Goal: Task Accomplishment & Management: Use online tool/utility

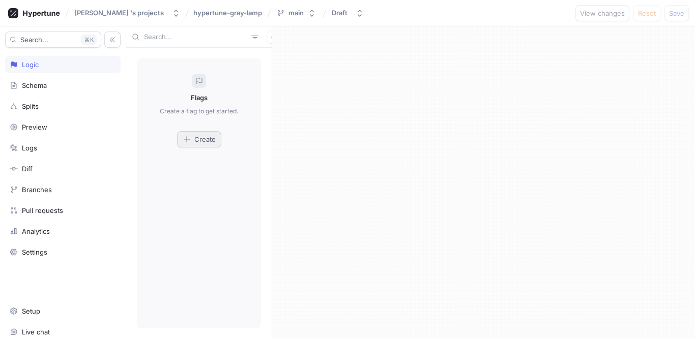
click at [204, 140] on span "Create" at bounding box center [204, 139] width 21 height 6
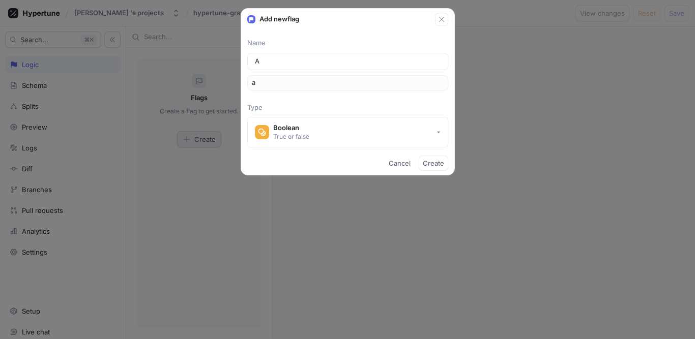
type input "Al"
type input "al"
type input "Al-M"
type input "alM"
type input "Al-Mu"
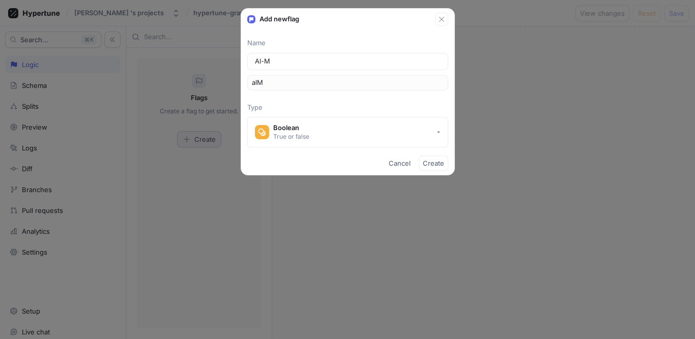
type input "alMu"
type input "Al-Mur"
type input "alMur"
type input "Al-Mura"
type input "alMura"
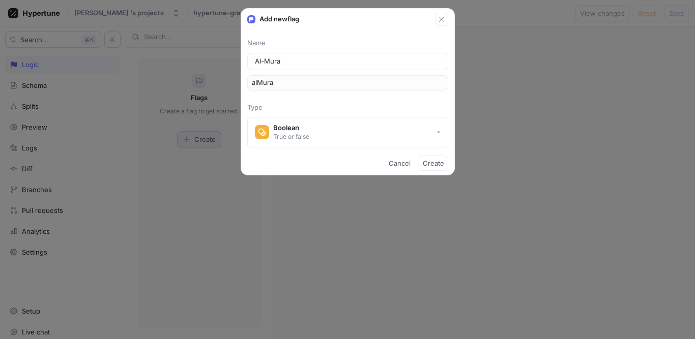
type input "[PERSON_NAME]"
type input "alMurat"
type input "Al-Muratt"
type input "alMuratt"
type input "[PERSON_NAME]"
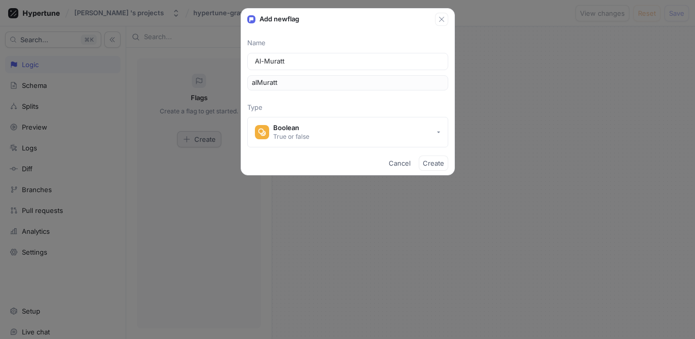
type input "alMuratta"
type input "Al-Murattal"
type input "alMurattal"
type input "Al-Murattal"
click at [273, 84] on input "alMurattal" at bounding box center [348, 83] width 192 height 10
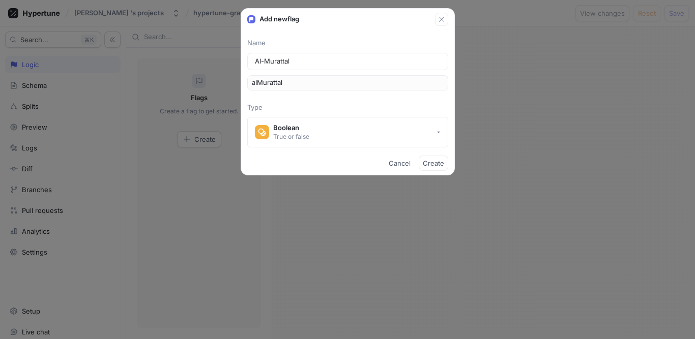
click at [273, 84] on input "alMurattal" at bounding box center [348, 83] width 192 height 10
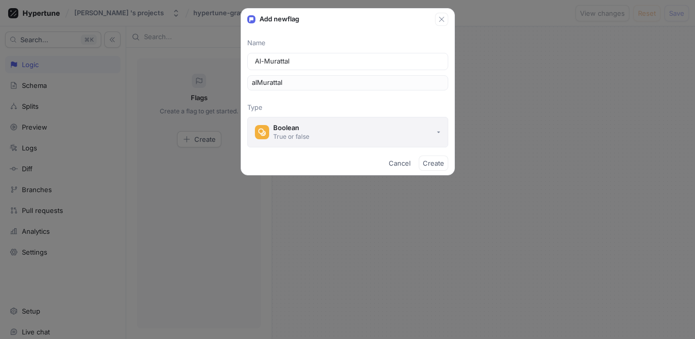
click at [282, 128] on div "Boolean" at bounding box center [291, 128] width 36 height 9
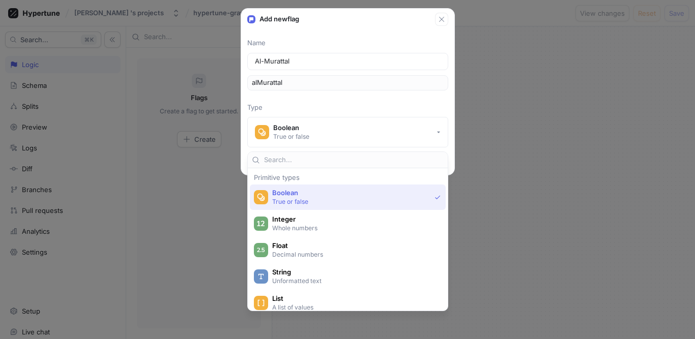
click at [298, 194] on span "Boolean" at bounding box center [351, 193] width 158 height 9
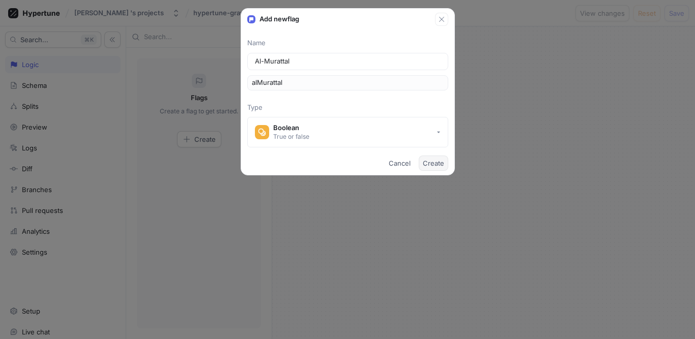
click at [429, 162] on span "Create" at bounding box center [433, 163] width 21 height 6
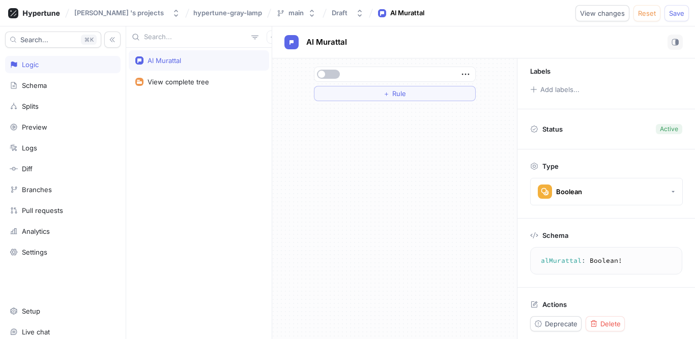
scroll to position [68, 0]
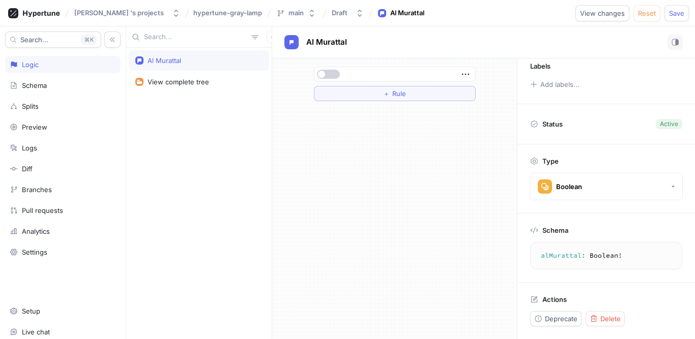
click at [332, 71] on button "button" at bounding box center [328, 74] width 23 height 9
click at [470, 74] on icon "button" at bounding box center [465, 74] width 11 height 11
click at [362, 166] on div "＋ Rule" at bounding box center [394, 199] width 245 height 281
click at [414, 95] on button "＋ Rule" at bounding box center [395, 93] width 162 height 15
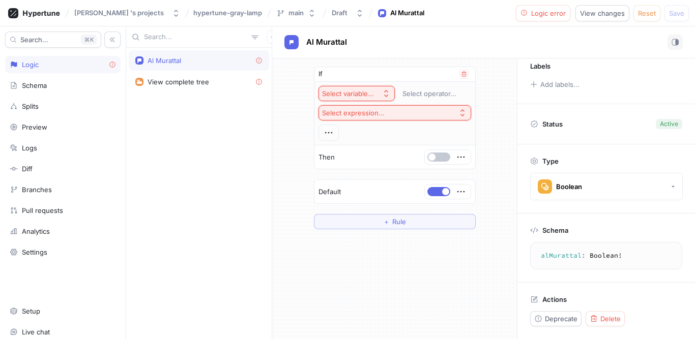
click at [465, 117] on button "Select expression..." at bounding box center [394, 112] width 153 height 15
click at [389, 96] on icon "button" at bounding box center [386, 94] width 8 height 8
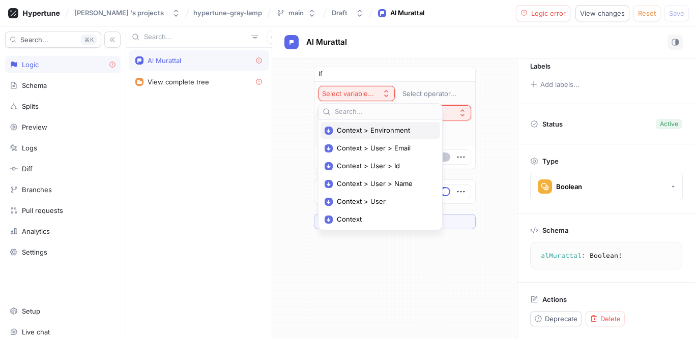
click at [369, 128] on span "Context > Environment" at bounding box center [384, 130] width 94 height 9
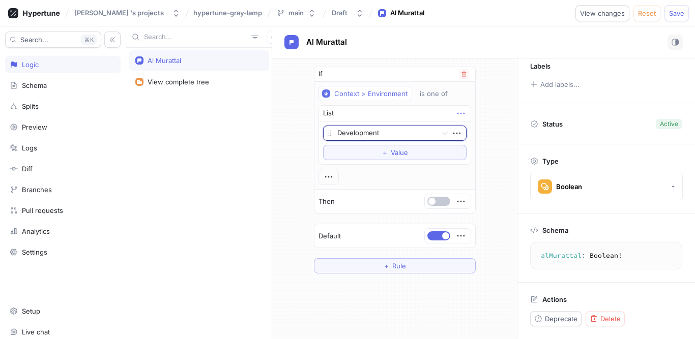
click at [455, 112] on icon "button" at bounding box center [460, 113] width 11 height 11
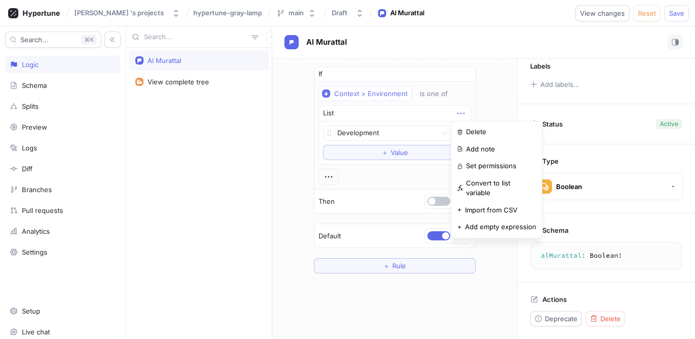
click at [490, 106] on div "If Context > Environment is one of List Development To pick up a draggable item…" at bounding box center [394, 170] width 245 height 223
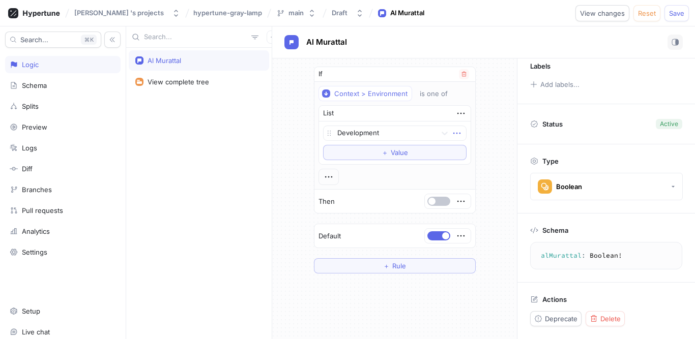
click at [451, 132] on icon "button" at bounding box center [456, 133] width 11 height 11
click at [501, 124] on div "If Context > Environment is one of List Development To pick up a draggable item…" at bounding box center [394, 170] width 245 height 223
click at [396, 95] on div "Context > Environment" at bounding box center [370, 94] width 73 height 9
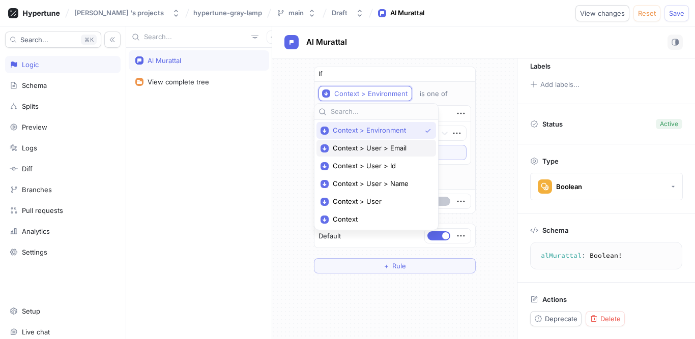
click at [385, 143] on div "Context > User > Email" at bounding box center [376, 148] width 120 height 17
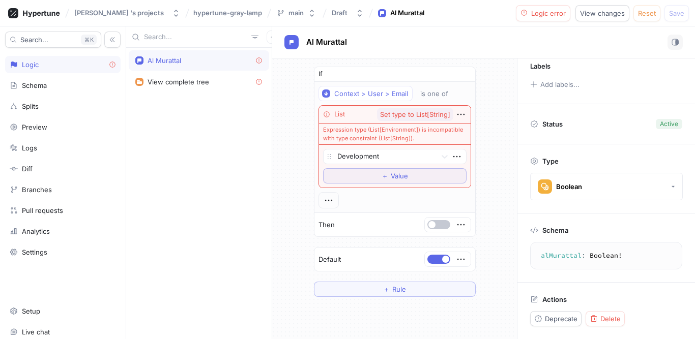
click at [224, 153] on div "Al Murattal View complete tree" at bounding box center [199, 194] width 146 height 292
click at [335, 72] on div "If" at bounding box center [394, 74] width 161 height 15
click at [334, 95] on div "Context > User > Email" at bounding box center [371, 94] width 74 height 9
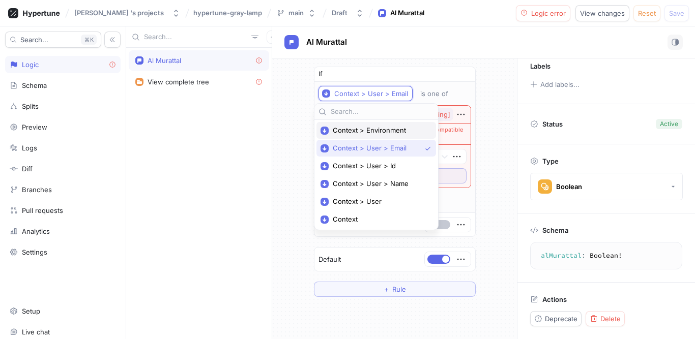
click at [385, 126] on span "Context > Environment" at bounding box center [380, 130] width 94 height 9
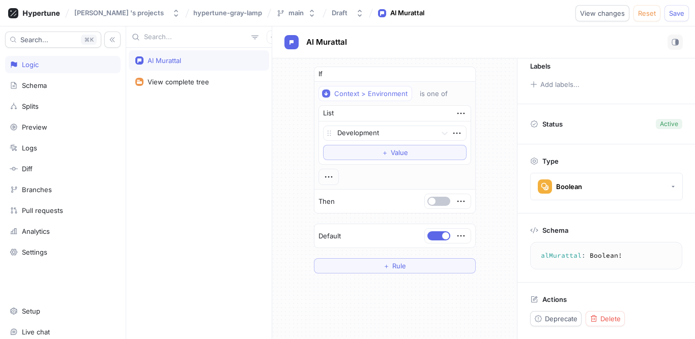
click at [275, 117] on div "If Context > Environment is one of List Development To pick up a draggable item…" at bounding box center [394, 170] width 245 height 223
click at [459, 203] on icon "button" at bounding box center [460, 201] width 11 height 11
click at [439, 201] on button "button" at bounding box center [438, 201] width 23 height 9
click at [415, 264] on button "＋ Rule" at bounding box center [395, 265] width 162 height 15
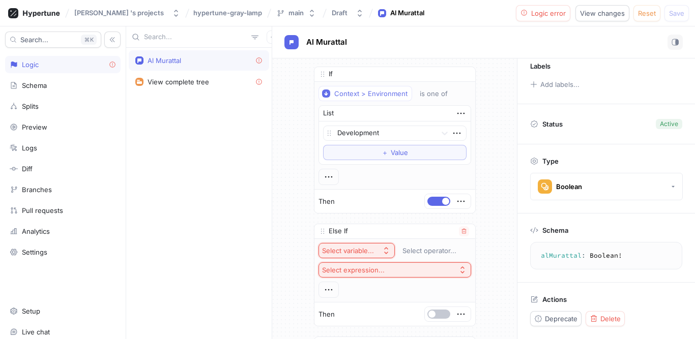
click at [382, 251] on icon "button" at bounding box center [386, 251] width 8 height 8
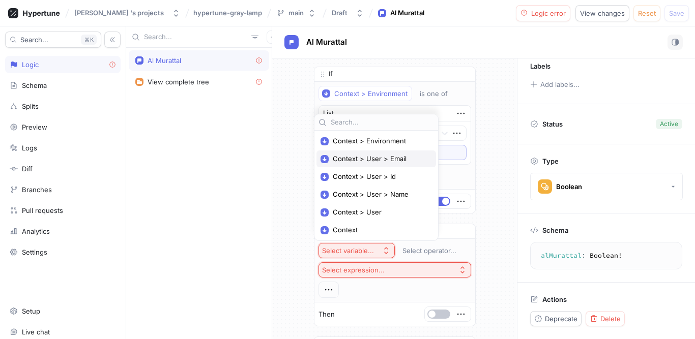
click at [365, 159] on span "Context > User > Email" at bounding box center [380, 159] width 94 height 9
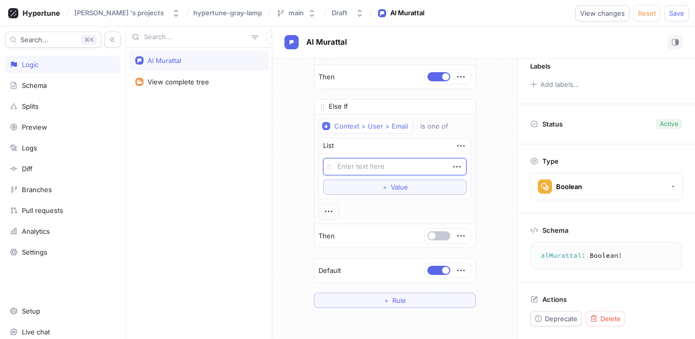
scroll to position [142, 0]
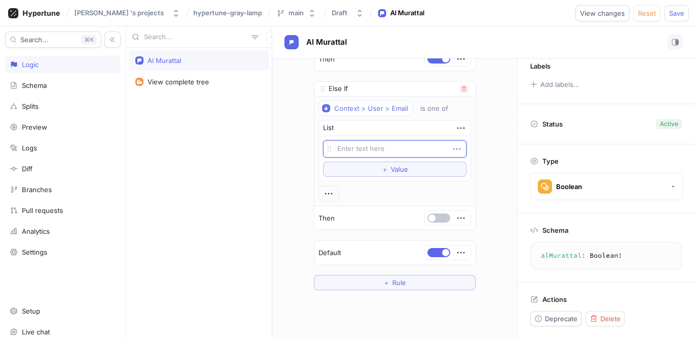
click at [456, 151] on icon "button" at bounding box center [456, 148] width 11 height 11
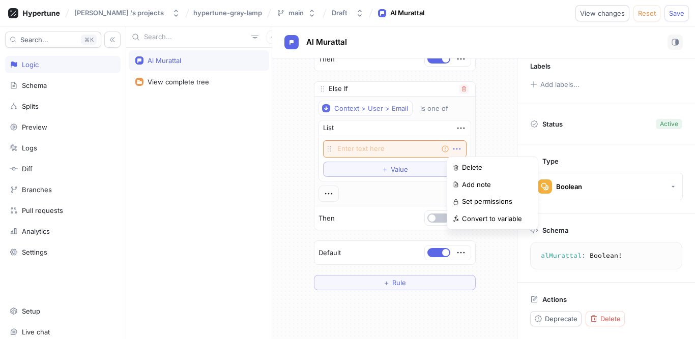
click at [456, 151] on icon "button" at bounding box center [456, 148] width 11 height 11
click at [485, 156] on div "If Context > Environment is one of List Development To pick up a draggable item…" at bounding box center [394, 107] width 245 height 383
click at [440, 217] on button "button" at bounding box center [438, 218] width 23 height 9
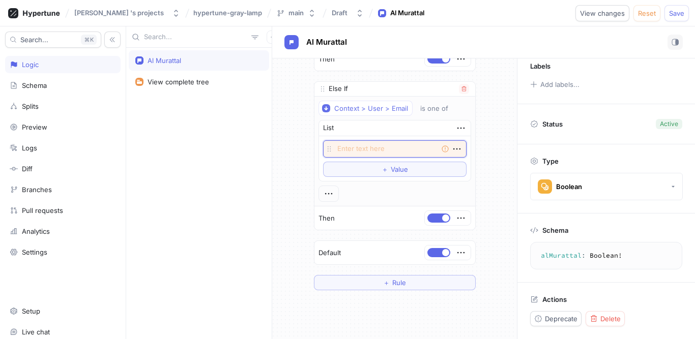
click at [396, 152] on textarea at bounding box center [394, 148] width 143 height 17
click at [394, 173] on button "＋ Value" at bounding box center [394, 169] width 143 height 15
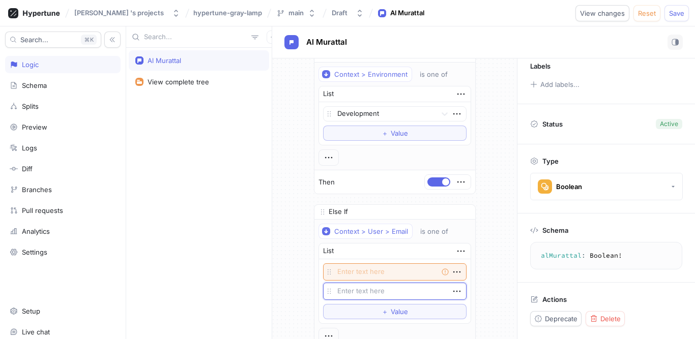
scroll to position [0, 0]
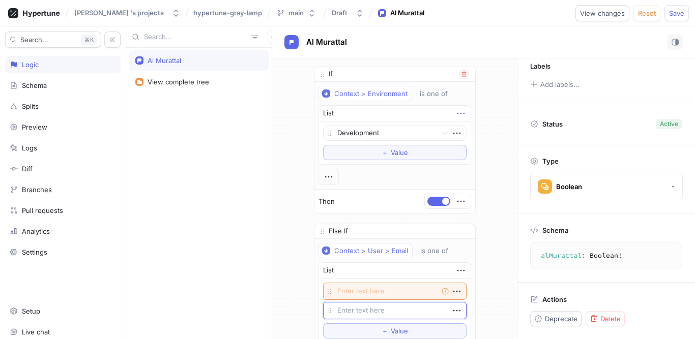
click at [458, 115] on icon "button" at bounding box center [460, 113] width 11 height 11
type textarea "x"
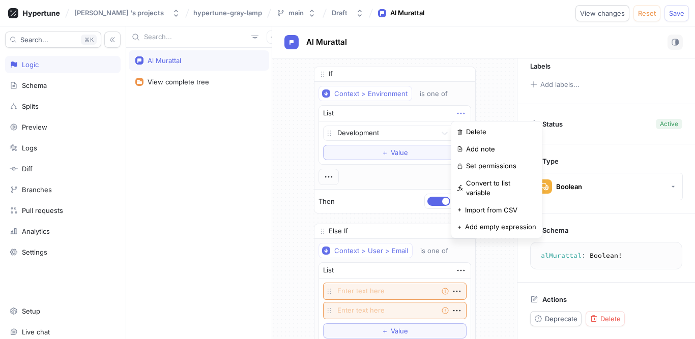
click at [488, 89] on div "If Context > Environment is one of List Development To pick up a draggable item…" at bounding box center [394, 260] width 245 height 402
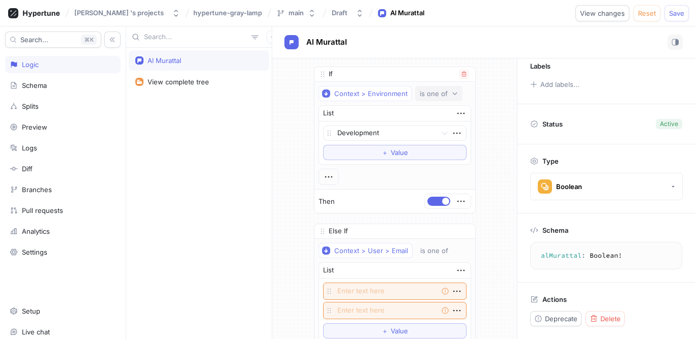
click at [442, 93] on div "is one of" at bounding box center [434, 94] width 28 height 9
click at [499, 92] on div "If Context > Environment is one of List Development To pick up a draggable item…" at bounding box center [394, 260] width 245 height 402
click at [383, 251] on div "Context > User > Email" at bounding box center [371, 251] width 74 height 9
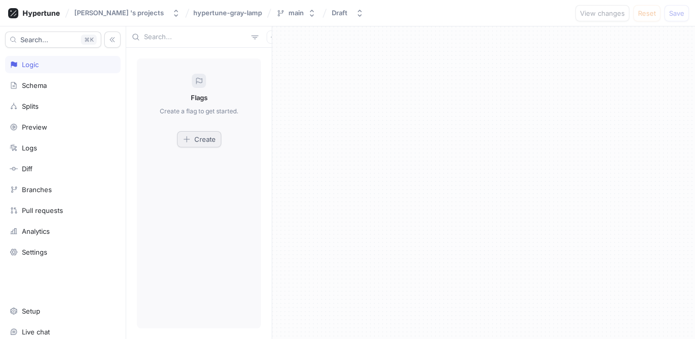
click at [196, 141] on span "Create" at bounding box center [204, 139] width 21 height 6
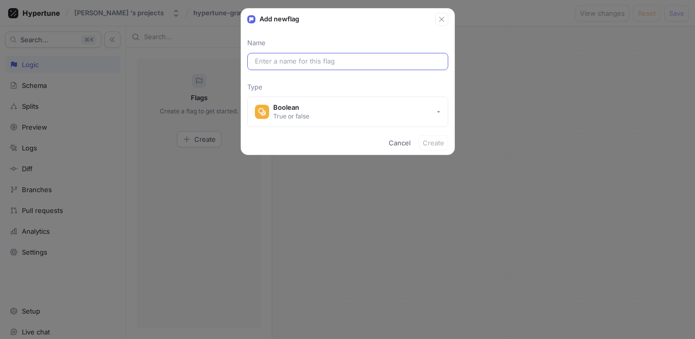
click at [285, 65] on input "text" at bounding box center [348, 61] width 186 height 10
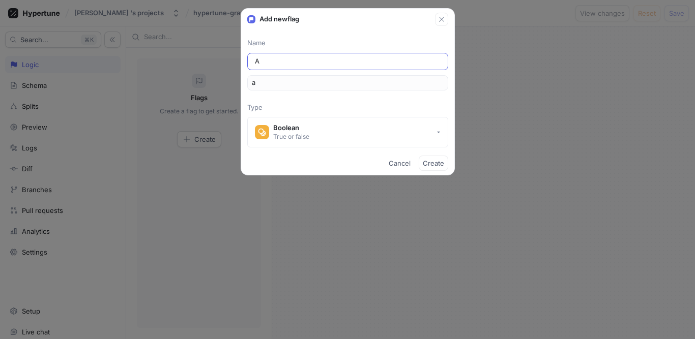
type input "Al"
type input "al"
type input "Al M"
type input "alM"
type input "Al Mu"
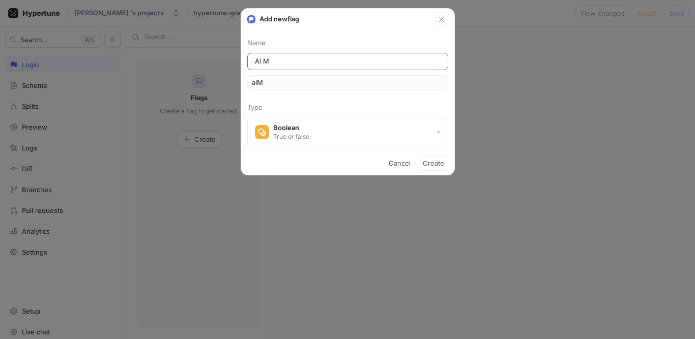
type input "alMu"
type input "Al Mur"
type input "alMur"
type input "Al Mura"
type input "alMura"
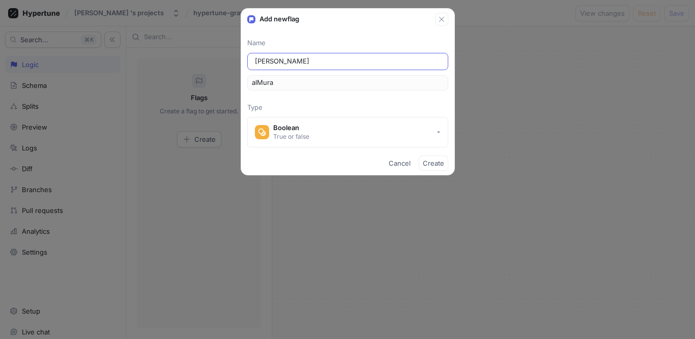
type input "Al Murat"
type input "alMurat"
type input "Al Muratt"
type input "alMuratt"
type input "Al Muratta"
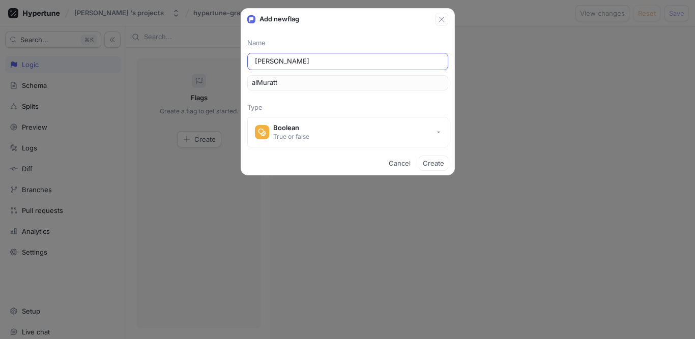
type input "alMuratta"
type input "Al Murattal"
type input "alMurattal"
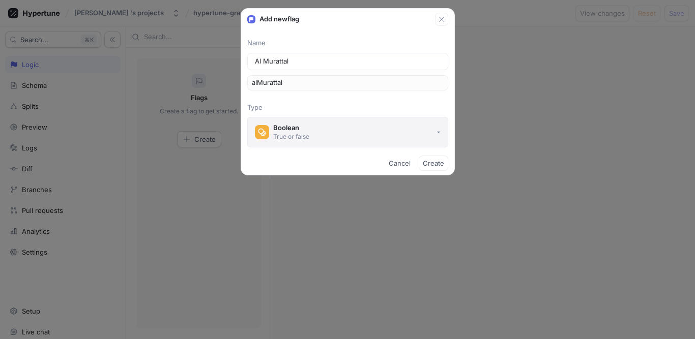
click at [371, 134] on button "Boolean True or false" at bounding box center [347, 132] width 201 height 31
type input "Al Murattal"
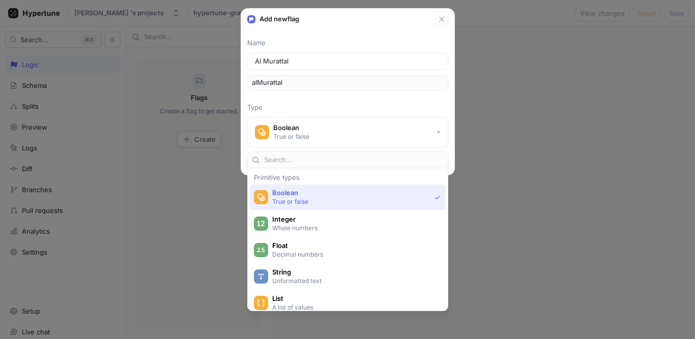
click at [357, 197] on p "True or false" at bounding box center [351, 201] width 158 height 9
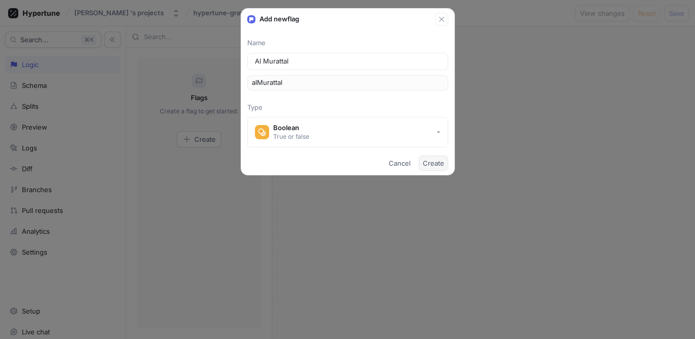
click at [429, 164] on span "Create" at bounding box center [433, 163] width 21 height 6
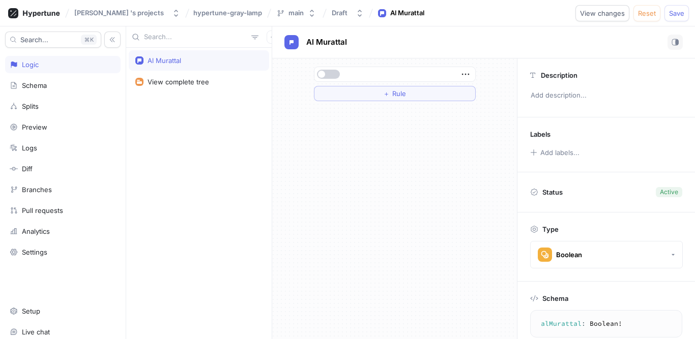
click at [332, 75] on button "button" at bounding box center [328, 74] width 23 height 9
click at [472, 74] on div at bounding box center [394, 74] width 161 height 14
click at [468, 74] on icon "button" at bounding box center [464, 75] width 7 height 2
click at [423, 148] on div "＋ Rule" at bounding box center [394, 199] width 245 height 281
click at [375, 97] on button "＋ Rule" at bounding box center [395, 93] width 162 height 15
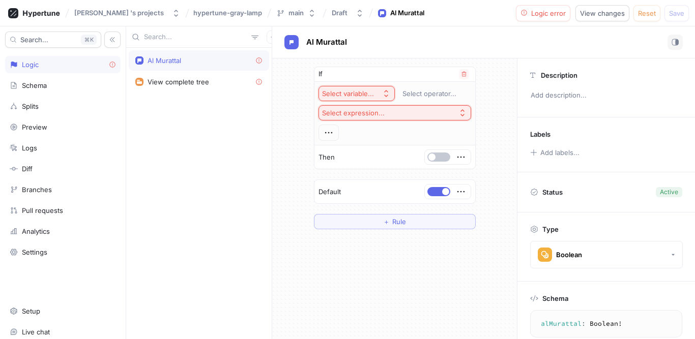
click at [385, 97] on icon "button" at bounding box center [386, 94] width 8 height 8
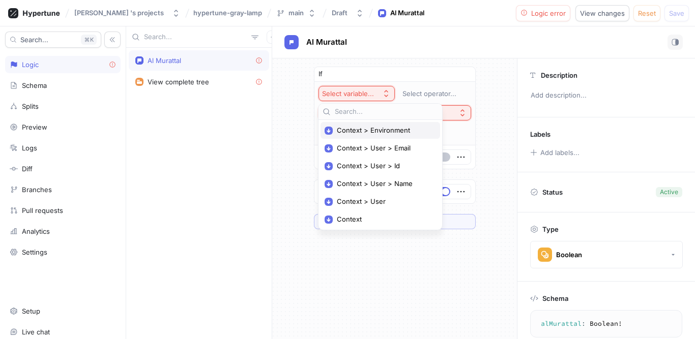
click at [368, 133] on span "Context > Environment" at bounding box center [384, 130] width 94 height 9
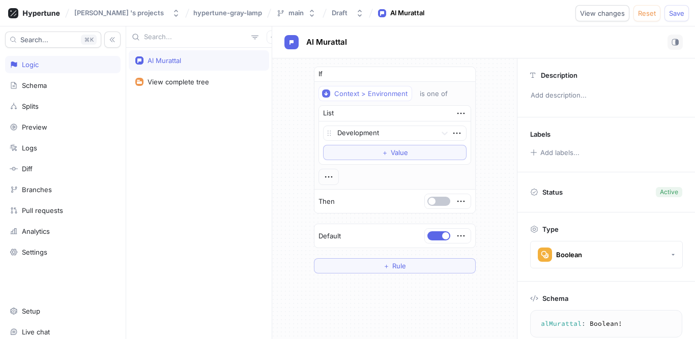
click at [290, 154] on div "If Context > Environment is one of List Development To pick up a draggable item…" at bounding box center [394, 170] width 245 height 223
click at [453, 136] on icon "button" at bounding box center [456, 133] width 11 height 11
click at [282, 170] on div "If Context > Environment is one of List Development To pick up a draggable item…" at bounding box center [394, 170] width 245 height 223
click at [358, 153] on button "＋ Value" at bounding box center [394, 152] width 143 height 15
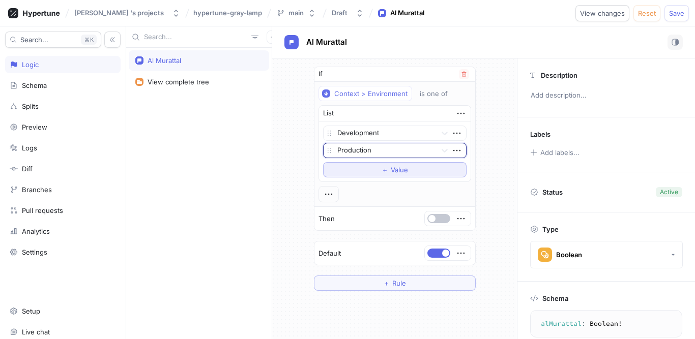
click at [376, 173] on button "＋ Value" at bounding box center [394, 169] width 143 height 15
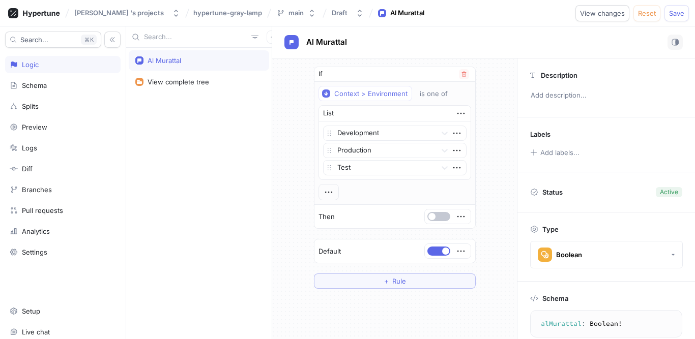
click at [488, 205] on div "If Context > Environment is one of List Development Production Test To pick up …" at bounding box center [394, 178] width 245 height 239
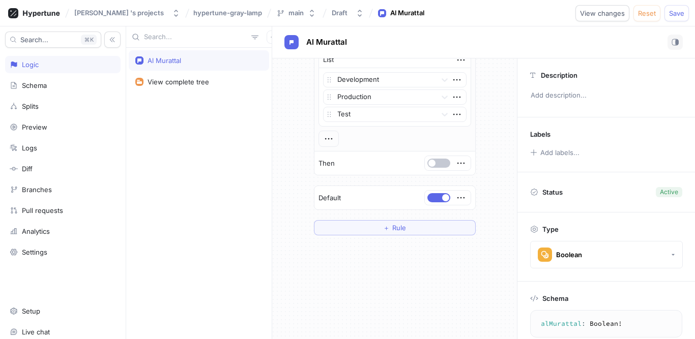
scroll to position [60, 0]
click at [459, 195] on icon "button" at bounding box center [460, 191] width 11 height 11
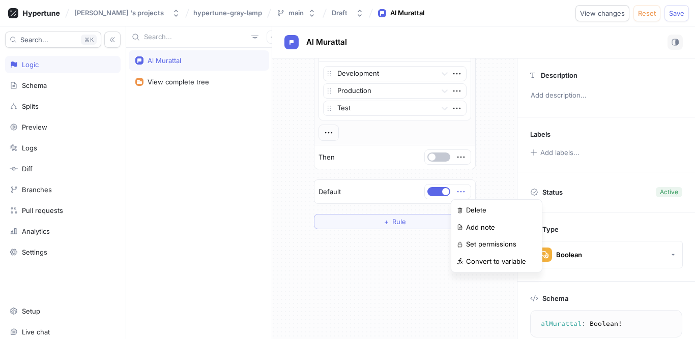
click at [459, 195] on icon "button" at bounding box center [460, 191] width 11 height 11
click at [456, 160] on icon "button" at bounding box center [460, 157] width 11 height 11
click at [489, 167] on div "If Context > Environment is one of List Development Production Test To pick up …" at bounding box center [394, 118] width 245 height 239
click at [395, 220] on span "Rule" at bounding box center [399, 222] width 14 height 6
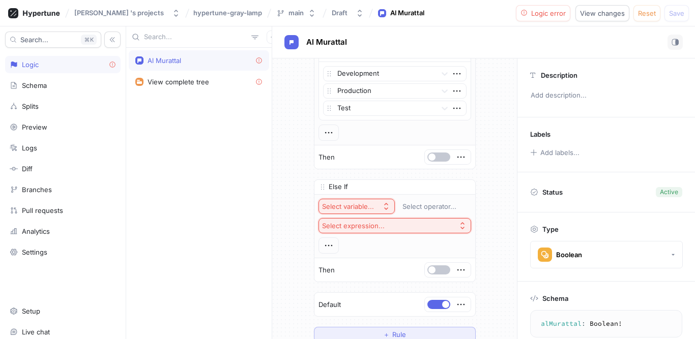
scroll to position [172, 0]
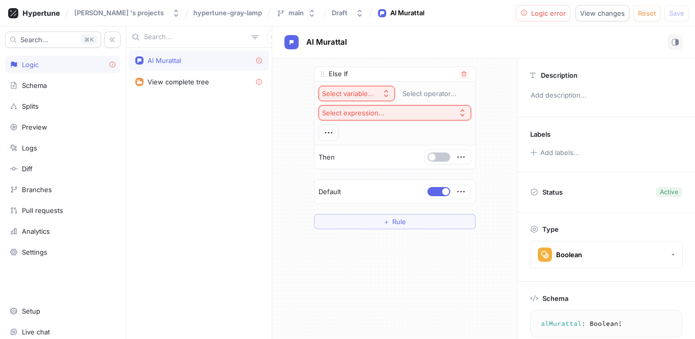
click at [384, 97] on icon "button" at bounding box center [386, 93] width 4 height 7
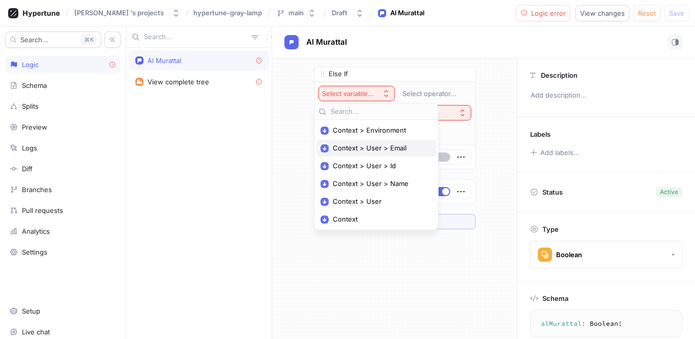
click at [371, 143] on div "Context > User > Email" at bounding box center [376, 148] width 120 height 17
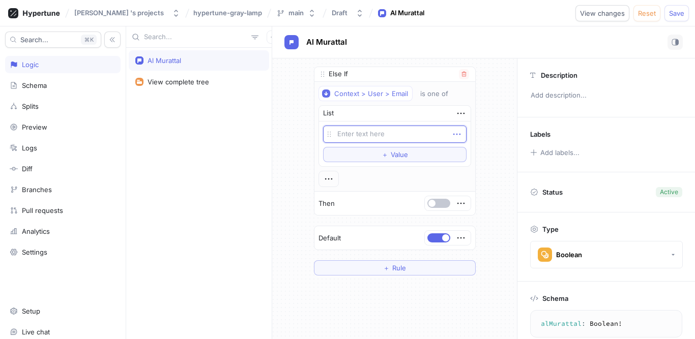
click at [455, 134] on icon "button" at bounding box center [456, 135] width 7 height 2
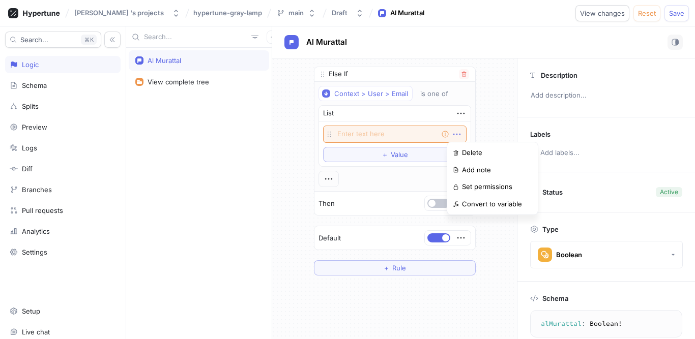
click at [455, 134] on icon "button" at bounding box center [456, 135] width 7 height 2
click at [477, 134] on div "If Context > Environment is one of List Development Production Test To pick up …" at bounding box center [395, 85] width 178 height 398
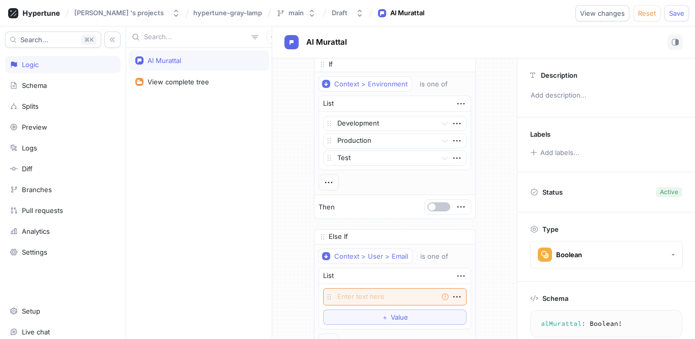
scroll to position [30, 0]
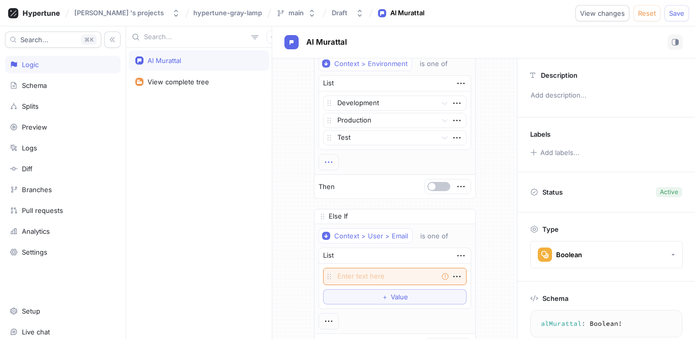
click at [326, 163] on icon "button" at bounding box center [328, 162] width 11 height 11
click at [283, 169] on div "If Context > Environment is one of List Development Production Test To pick up …" at bounding box center [394, 227] width 245 height 398
click at [452, 140] on icon "button" at bounding box center [456, 137] width 11 height 11
click at [439, 139] on div "Test" at bounding box center [394, 137] width 143 height 15
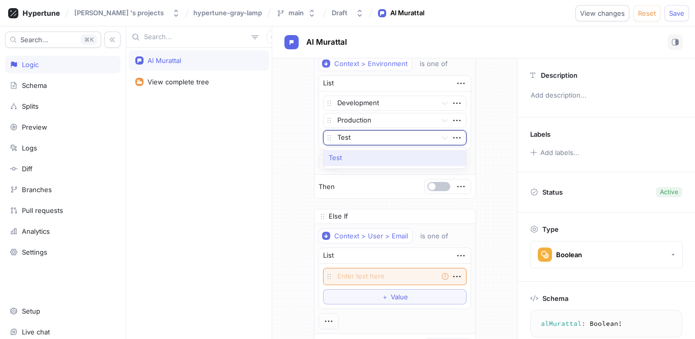
click at [442, 139] on icon at bounding box center [445, 138] width 6 height 4
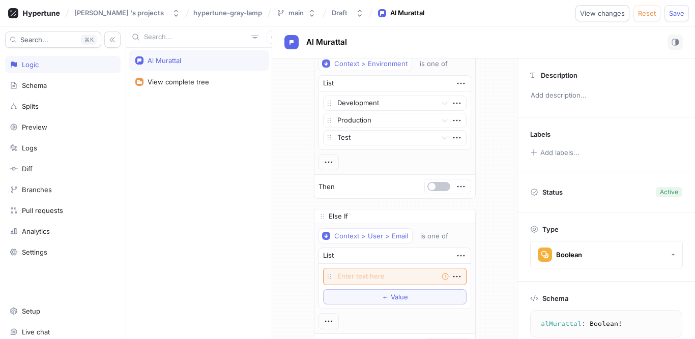
click at [484, 157] on div "If Context > Environment is one of List Development Production Test To pick up …" at bounding box center [394, 227] width 245 height 398
click at [455, 124] on icon "button" at bounding box center [456, 120] width 11 height 11
click at [452, 104] on div "Development Production Test To pick up a draggable item, press the space bar. W…" at bounding box center [394, 121] width 143 height 50
click at [452, 104] on icon "button" at bounding box center [456, 103] width 11 height 11
click at [489, 104] on div "If Context > Environment is one of List Development Production Test To pick up …" at bounding box center [394, 227] width 245 height 398
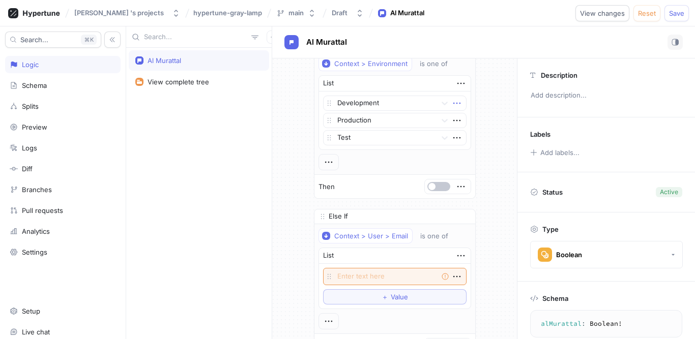
click at [453, 103] on icon "button" at bounding box center [456, 103] width 11 height 11
click at [256, 140] on div "Al Murattal View complete tree Al Murattal If Context > Environment is one of L…" at bounding box center [410, 182] width 569 height 313
click at [327, 160] on icon "button" at bounding box center [328, 162] width 11 height 11
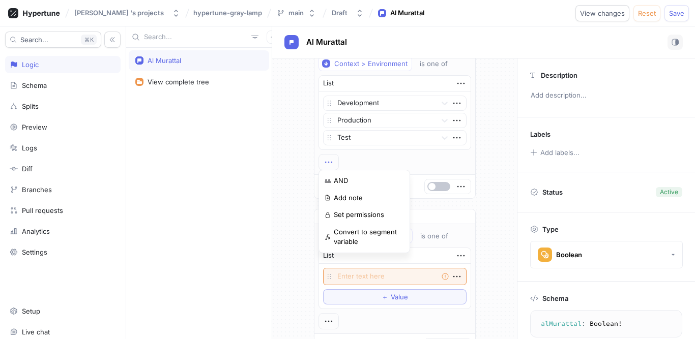
click at [280, 143] on div "If Context > Environment is one of List Development Production Test To pick up …" at bounding box center [394, 227] width 245 height 398
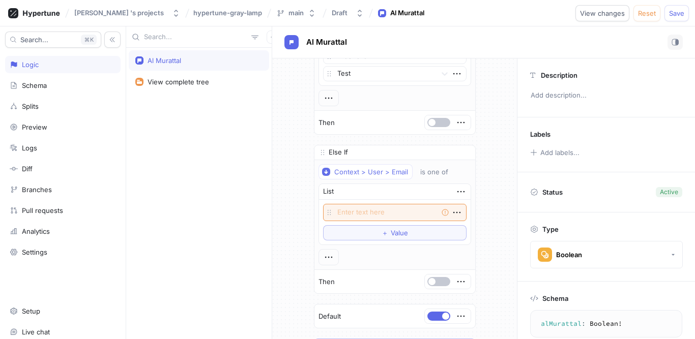
scroll to position [71, 0]
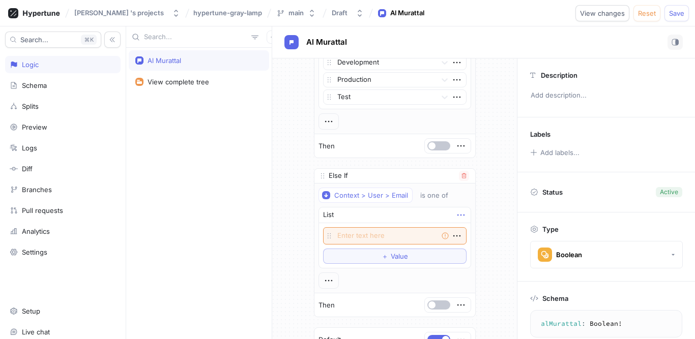
click at [455, 217] on icon "button" at bounding box center [460, 215] width 11 height 11
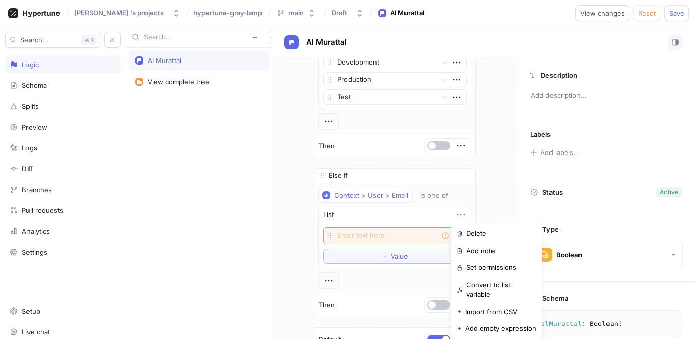
click at [496, 206] on div "If Context > Environment is one of List Development Production Test To pick up …" at bounding box center [394, 187] width 245 height 398
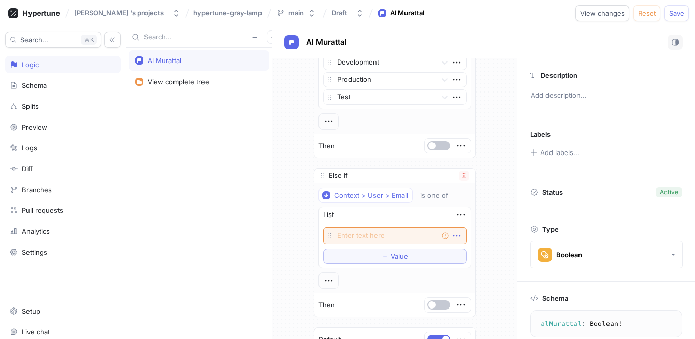
click at [453, 236] on icon "button" at bounding box center [456, 237] width 7 height 2
click at [487, 216] on div "If Context > Environment is one of List Development Production Test To pick up …" at bounding box center [394, 187] width 245 height 398
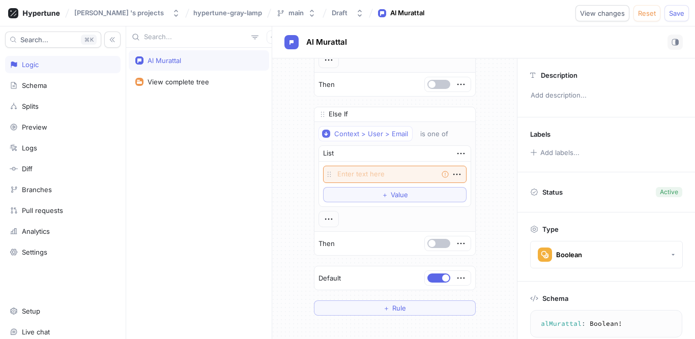
scroll to position [152, 0]
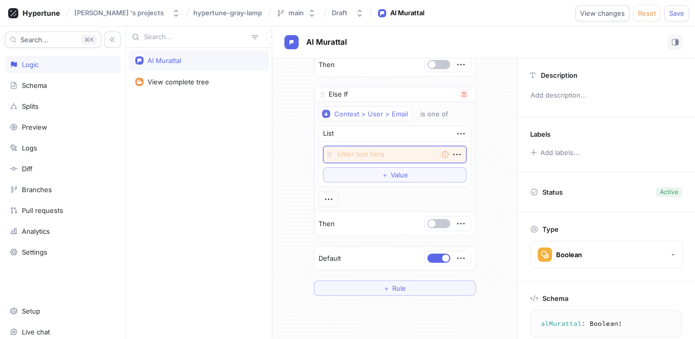
click at [360, 150] on textarea at bounding box center [394, 154] width 143 height 17
type textarea "x"
type textarea "n"
type textarea "x"
type textarea "na"
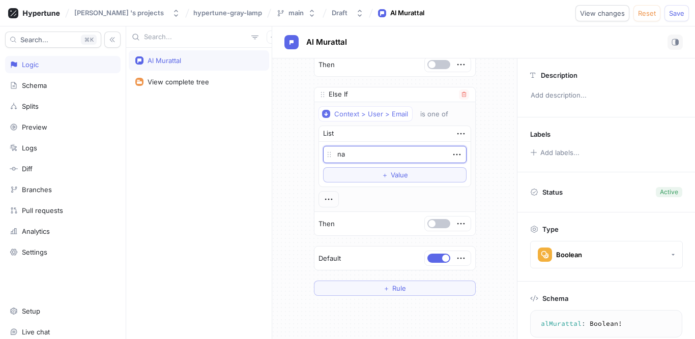
type textarea "x"
type textarea "nas"
type textarea "x"
type textarea "nasir"
type textarea "x"
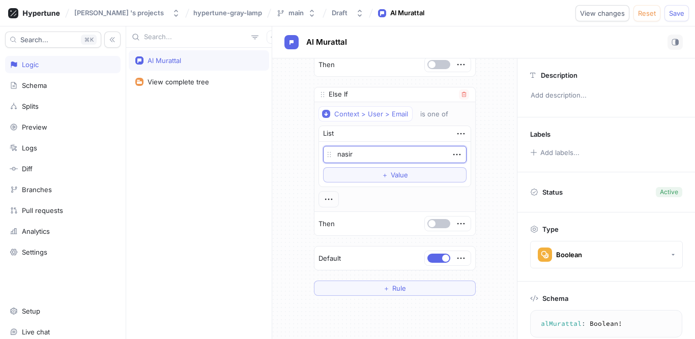
type textarea "nasiru"
type textarea "x"
type textarea "nasiruy"
type textarea "x"
type textarea "nasiruya"
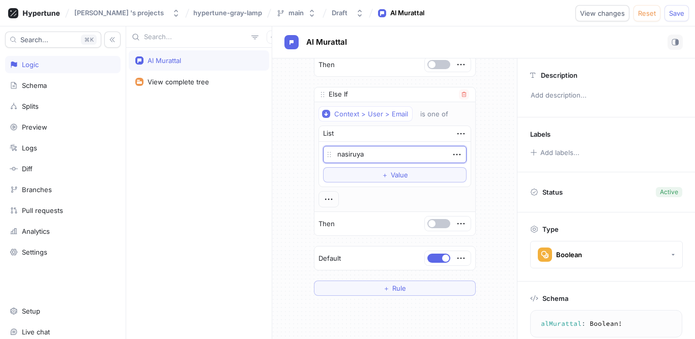
type textarea "x"
type textarea "nasiruyab"
type textarea "x"
type textarea "nasiruyabag"
type textarea "x"
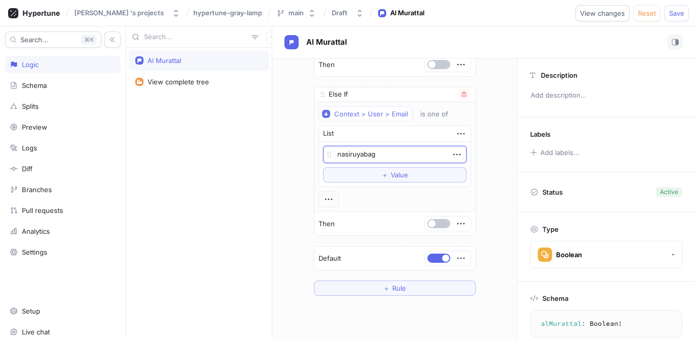
type textarea "nasiruyabagi"
type textarea "x"
type textarea "nasiruyabagi@"
type textarea "x"
type textarea "nasiruyabagi@g"
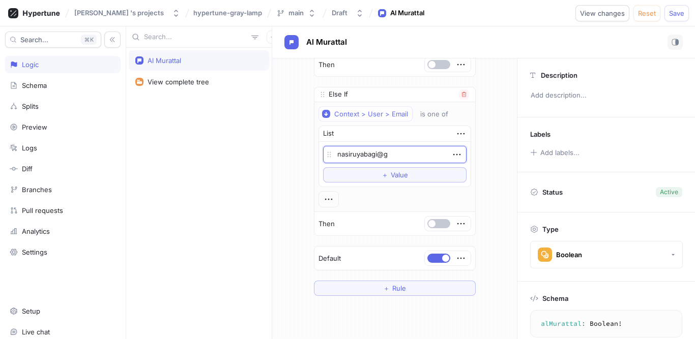
type textarea "x"
type textarea "nasiruyabagi@gm"
type textarea "x"
type textarea "nasiruyabagi@gmai"
type textarea "x"
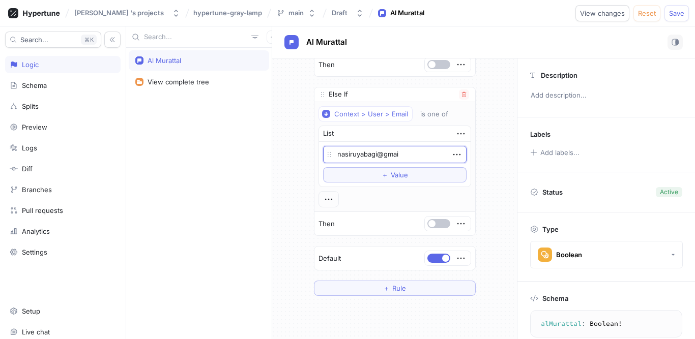
type textarea "nasiruyabagi@gmail"
type textarea "x"
type textarea "nasiruyabagi@gmail."
type textarea "x"
type textarea "nasiruyabagi@gmail.co"
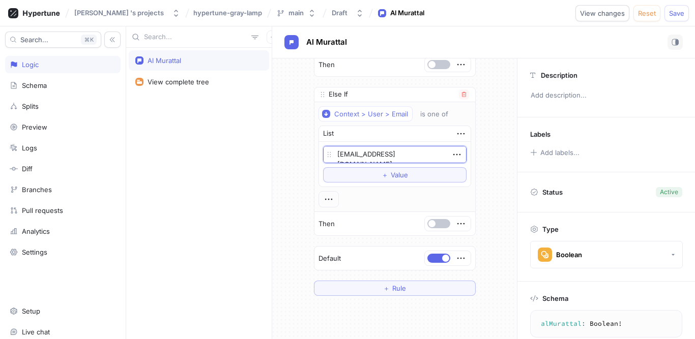
type textarea "x"
type textarea "nasiruyabagi@gmail.com"
type textarea "x"
type textarea "nasiruyabagi@gmail.com"
click at [418, 176] on button "＋ Value" at bounding box center [394, 174] width 143 height 15
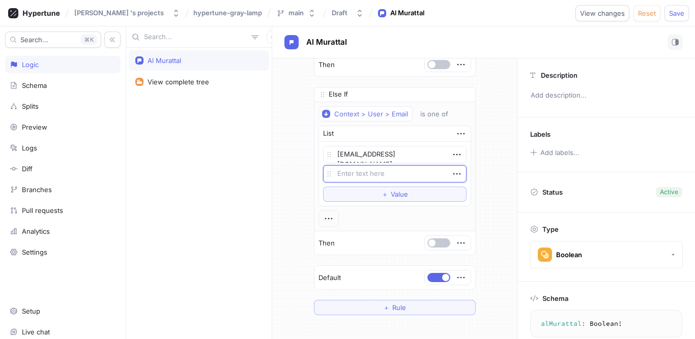
click at [487, 177] on div "If Context > Environment is one of List Development Production Test To pick up …" at bounding box center [394, 114] width 245 height 417
click at [414, 175] on textarea at bounding box center [394, 173] width 143 height 17
type textarea "x"
type textarea "a"
type textarea "x"
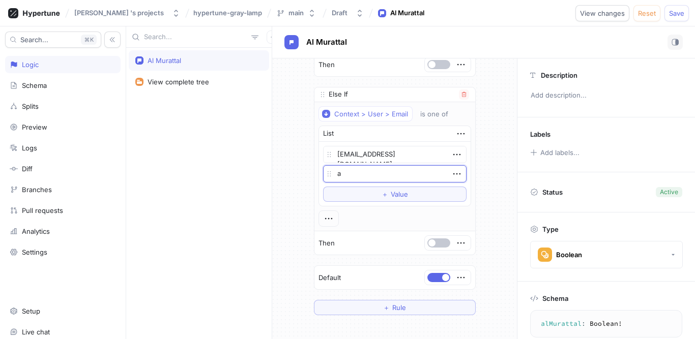
type textarea "al"
type textarea "x"
type textarea "alm"
type textarea "x"
type textarea "almur"
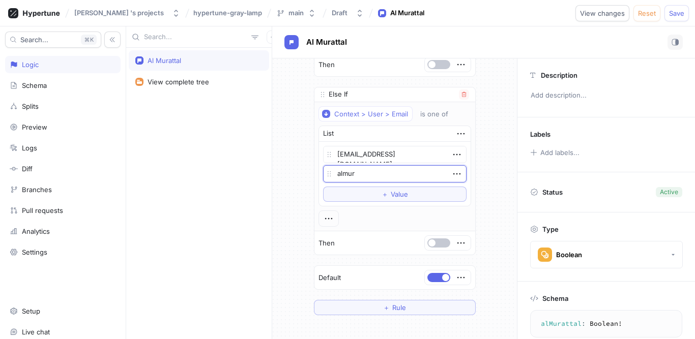
type textarea "x"
type textarea "almura"
type textarea "x"
type textarea "almuratt"
type textarea "x"
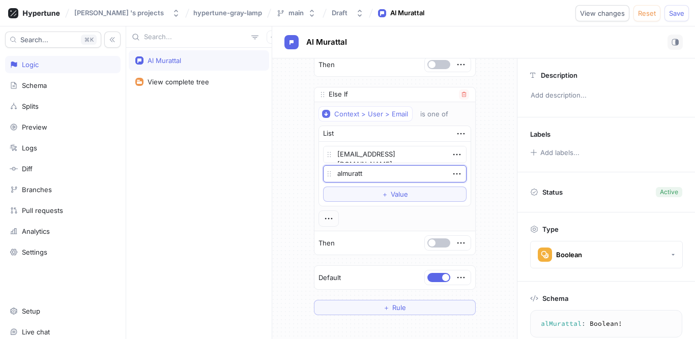
type textarea "almuratta"
type textarea "x"
type textarea "almurattali"
type textarea "x"
type textarea "almurattalin"
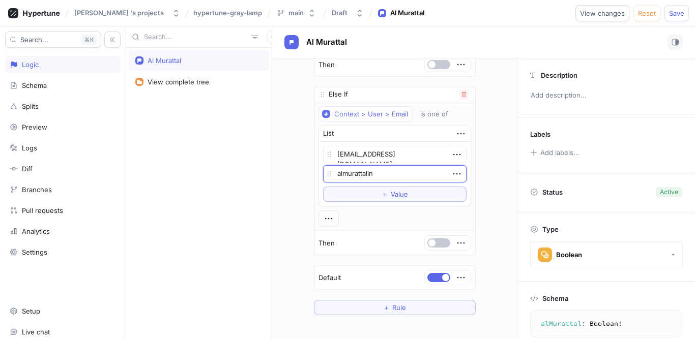
type textarea "x"
type textarea "almurattalins"
type textarea "x"
type textarea "almurattalinst"
type textarea "x"
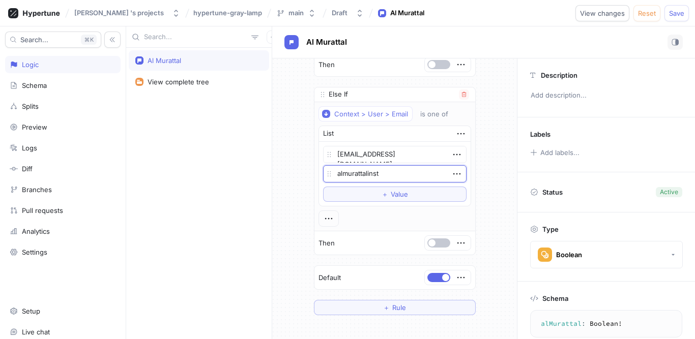
type textarea "almurattalinsti"
type textarea "x"
type textarea "almurattalinstit"
type textarea "x"
type textarea "almurattalinstitu"
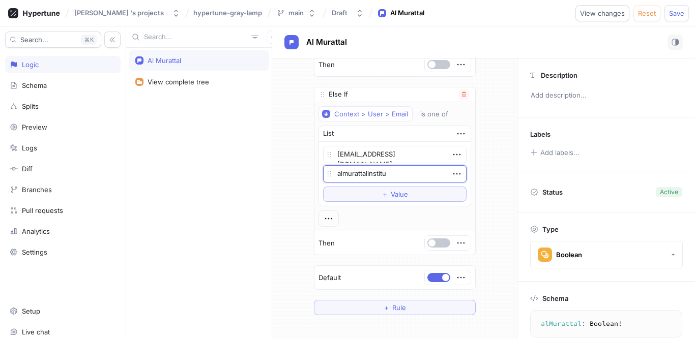
type textarea "x"
type textarea "almurattalinstitut"
type textarea "x"
type textarea "almurattalinstitute"
type textarea "x"
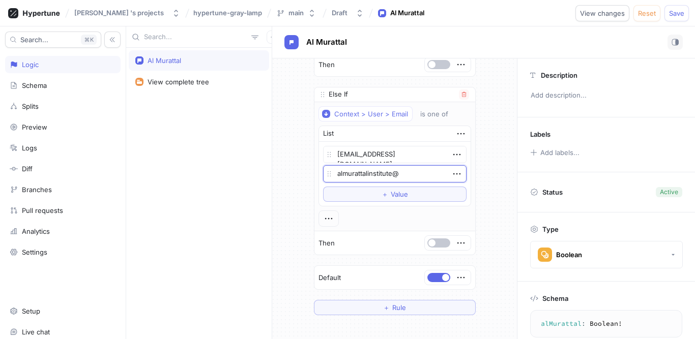
type textarea "almurattalinstitute@g"
type textarea "x"
type textarea "almurattalinstitute@gm"
type textarea "x"
type textarea "almurattalinstitute@gma"
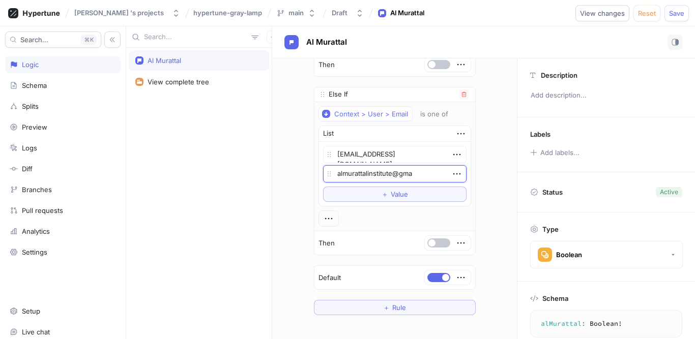
type textarea "x"
type textarea "almurattalinstitute@gmai"
type textarea "x"
type textarea "almurattalinstitute@gmail"
type textarea "x"
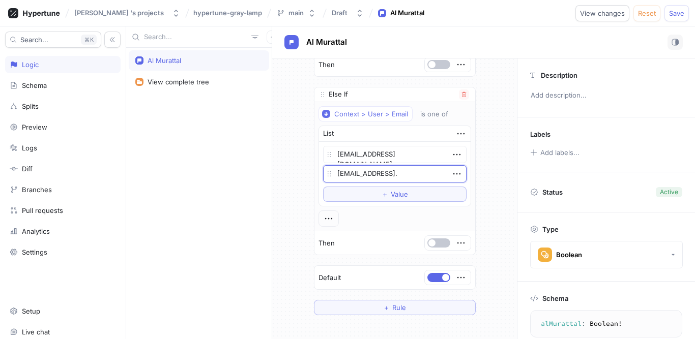
type textarea "almurattalinstitute@gmail.c"
type textarea "x"
type textarea "almurattalinstitute@gmail.com"
type textarea "x"
type textarea "almurattalinstitute@gmail.com"
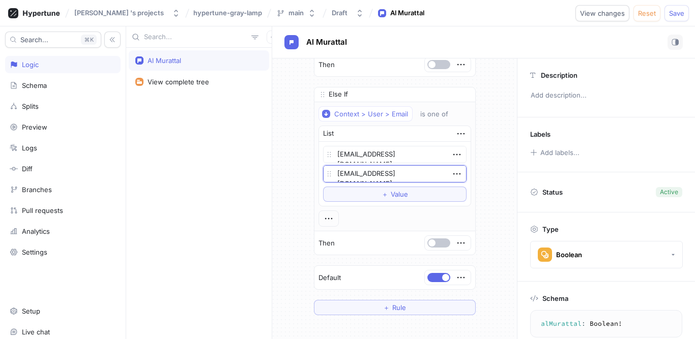
click at [495, 188] on div "If Context > Environment is one of List Development Production Test To pick up …" at bounding box center [394, 114] width 245 height 417
click at [323, 220] on icon "button" at bounding box center [328, 218] width 11 height 11
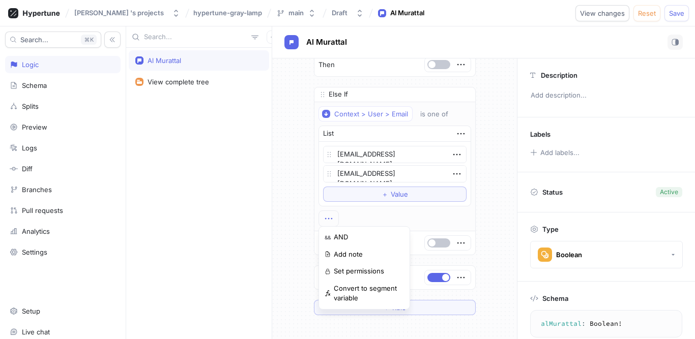
click at [285, 220] on div "If Context > Environment is one of List Development Production Test To pick up …" at bounding box center [394, 114] width 245 height 417
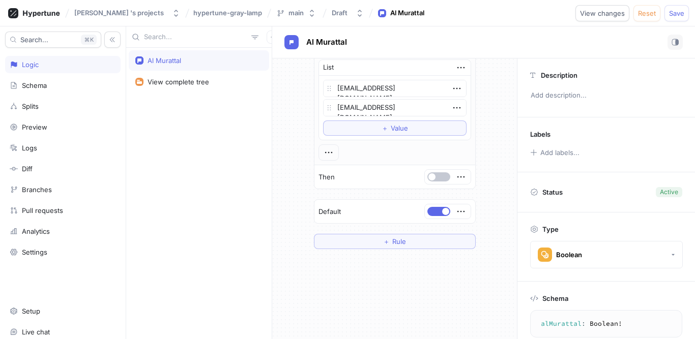
scroll to position [234, 0]
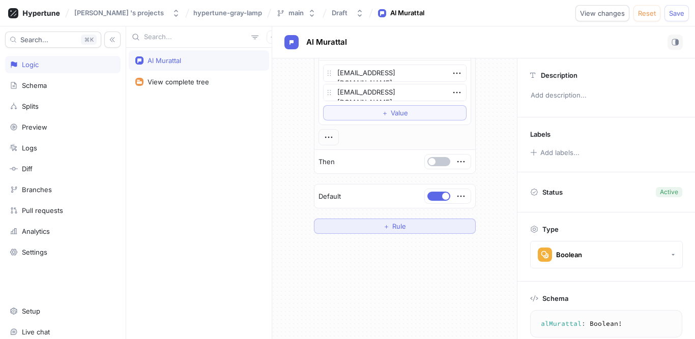
click at [400, 225] on span "Rule" at bounding box center [399, 226] width 14 height 6
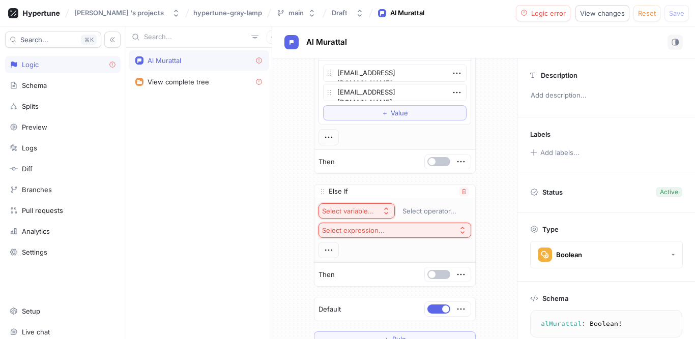
click at [382, 212] on icon "button" at bounding box center [386, 211] width 8 height 8
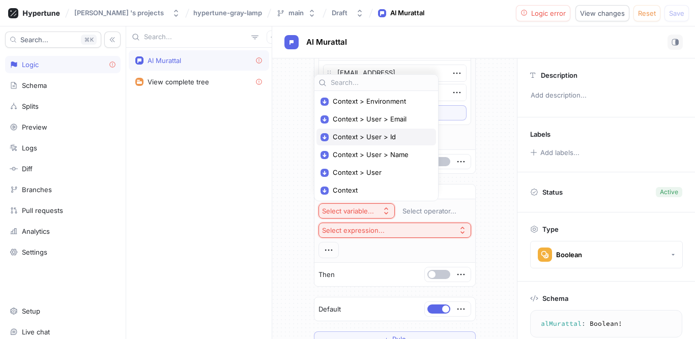
click at [356, 137] on span "Context > User > Id" at bounding box center [380, 137] width 94 height 9
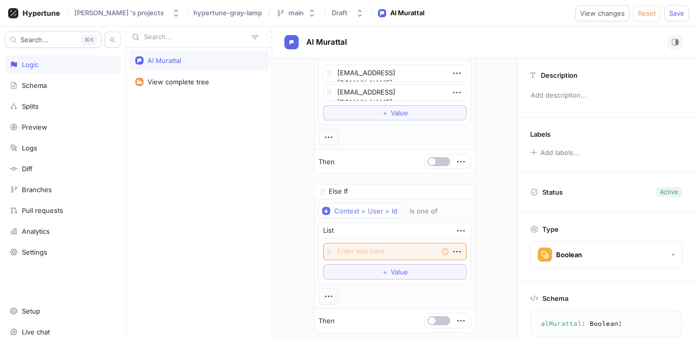
click at [231, 204] on div "Al Murattal View complete tree" at bounding box center [199, 194] width 146 height 292
click at [461, 193] on icon "button" at bounding box center [463, 191] width 5 height 5
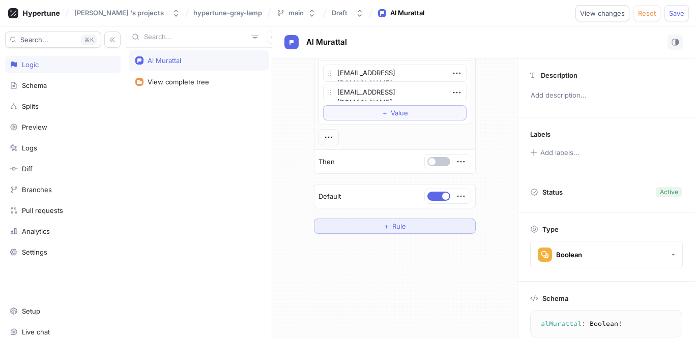
click at [413, 223] on button "＋ Rule" at bounding box center [395, 226] width 162 height 15
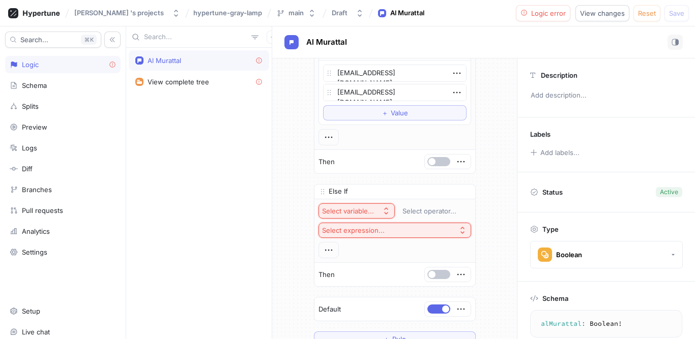
click at [282, 230] on div "If Context > Environment is one of List Development Production Test To pick up …" at bounding box center [394, 90] width 245 height 530
click at [382, 215] on icon "button" at bounding box center [386, 211] width 8 height 8
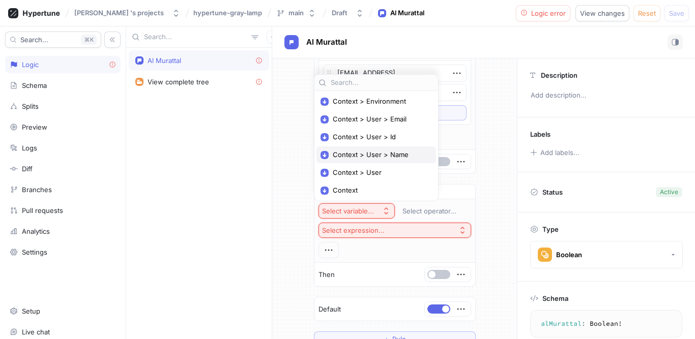
click at [366, 159] on div "Context > User > Name" at bounding box center [376, 155] width 120 height 17
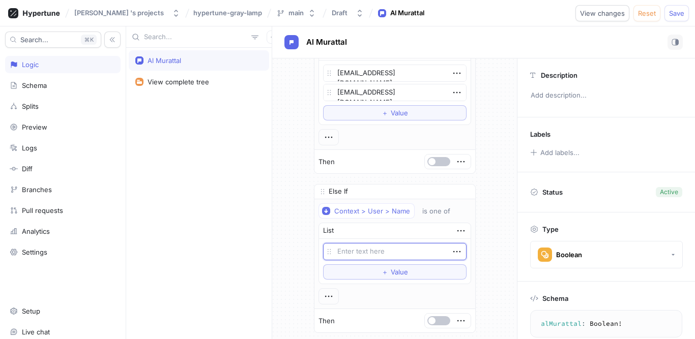
click at [279, 220] on div "If Context > Environment is one of List Development Production Test To pick up …" at bounding box center [394, 113] width 245 height 576
click at [350, 254] on textarea at bounding box center [394, 251] width 143 height 17
type textarea "x"
type textarea "N"
type textarea "x"
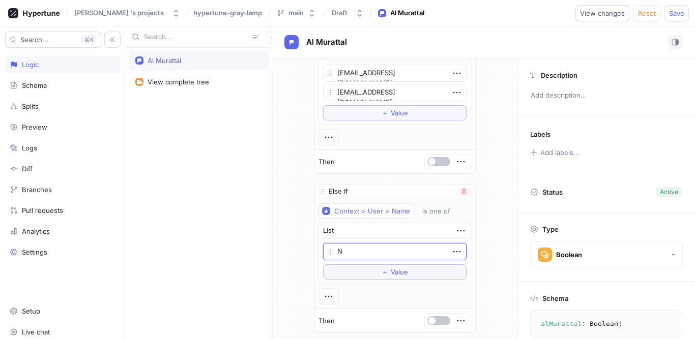
type textarea "Na"
type textarea "x"
type textarea "Nasi"
type textarea "x"
type textarea "Nasir"
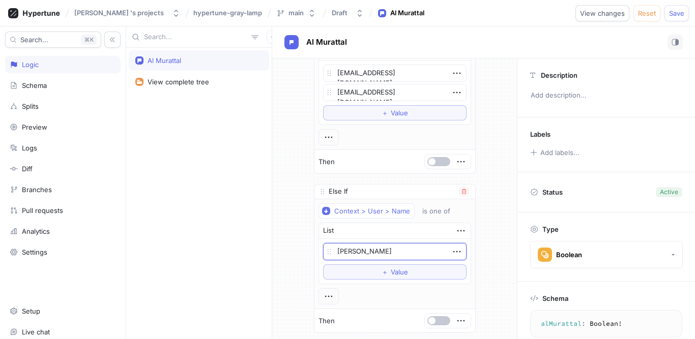
type textarea "x"
type textarea "Nasiru"
type textarea "x"
type textarea "Nasiru"
click at [394, 277] on button "＋ Value" at bounding box center [394, 272] width 143 height 15
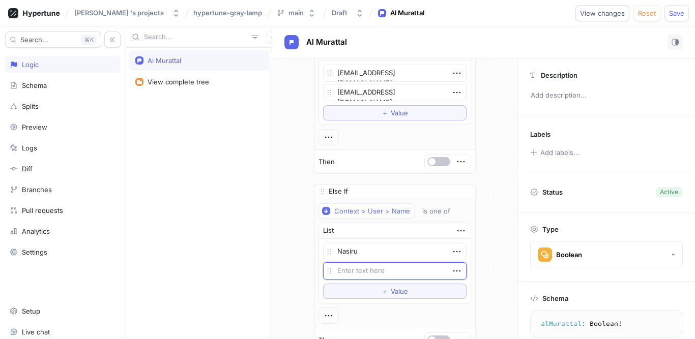
click at [300, 261] on div "If Context > Environment is one of List Development Production Test To pick up …" at bounding box center [394, 123] width 245 height 596
click at [455, 274] on icon "button" at bounding box center [456, 271] width 11 height 11
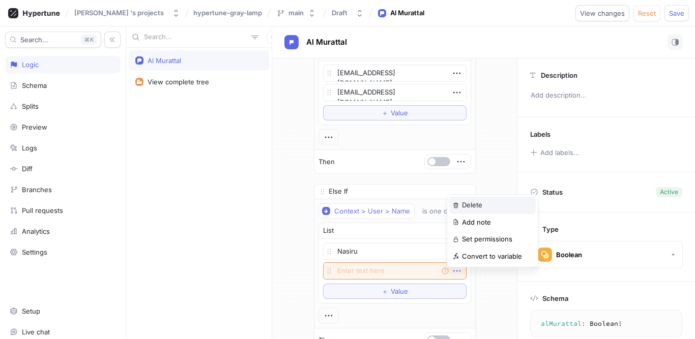
click at [469, 202] on p "Delete" at bounding box center [472, 205] width 20 height 10
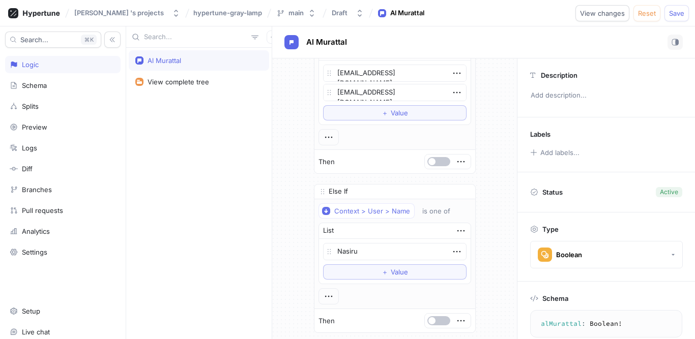
click at [499, 293] on div "If Context > Environment is one of List Development Production Test To pick up …" at bounding box center [394, 113] width 245 height 576
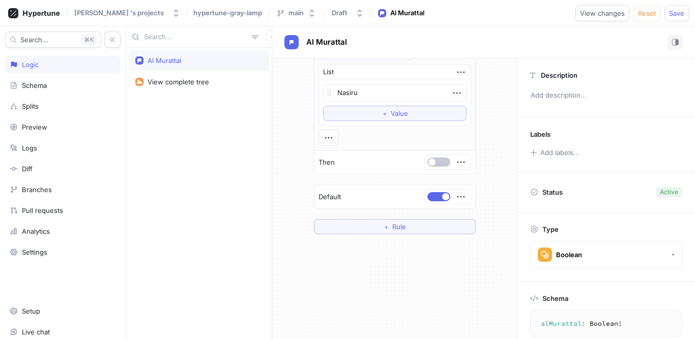
scroll to position [396, 0]
click at [407, 222] on button "＋ Rule" at bounding box center [395, 222] width 162 height 15
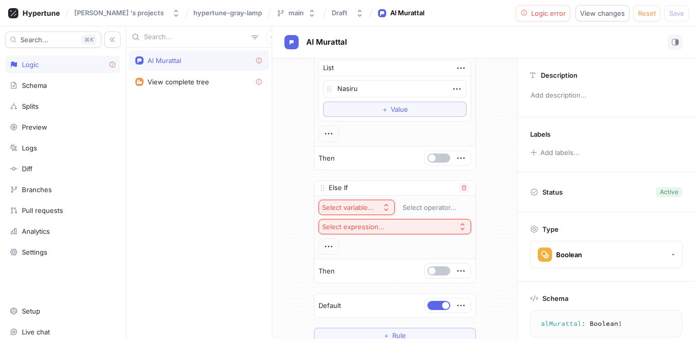
click at [382, 211] on icon "button" at bounding box center [386, 207] width 8 height 8
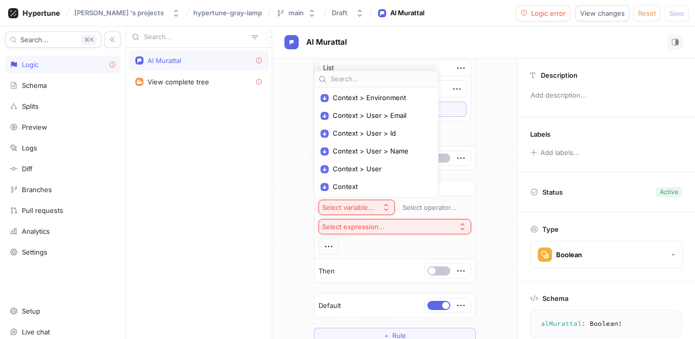
click at [487, 193] on div "If Context > Environment is one of List Development Production Test To pick up …" at bounding box center [394, 6] width 245 height 689
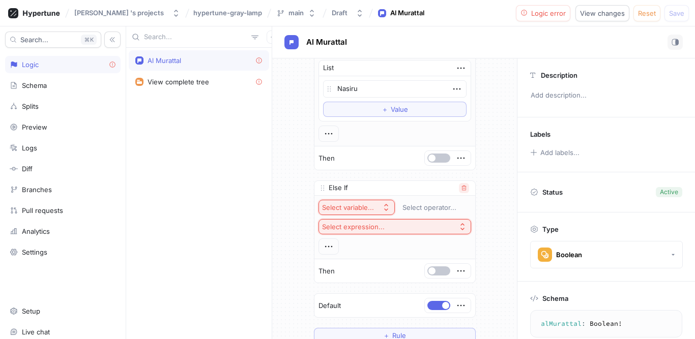
click at [461, 193] on button "button" at bounding box center [464, 188] width 10 height 10
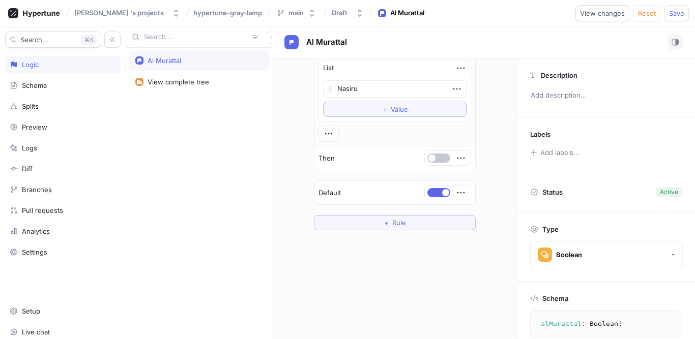
click at [426, 226] on button "＋ Rule" at bounding box center [395, 221] width 162 height 15
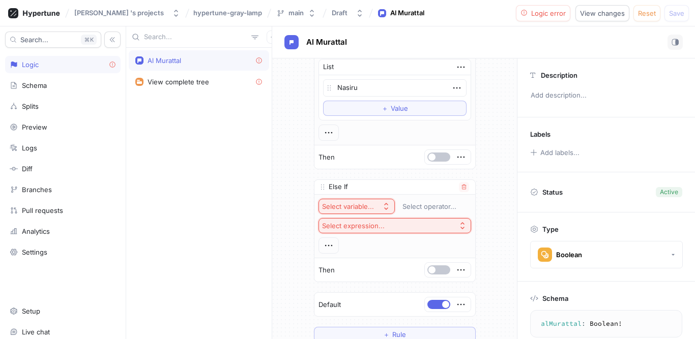
click at [382, 208] on icon "button" at bounding box center [386, 206] width 8 height 8
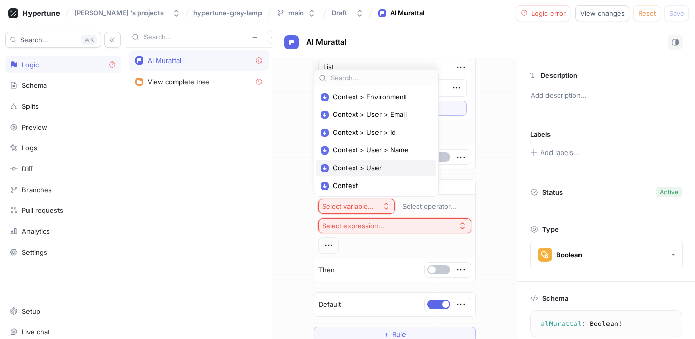
click at [363, 171] on span "Context > User" at bounding box center [380, 168] width 94 height 9
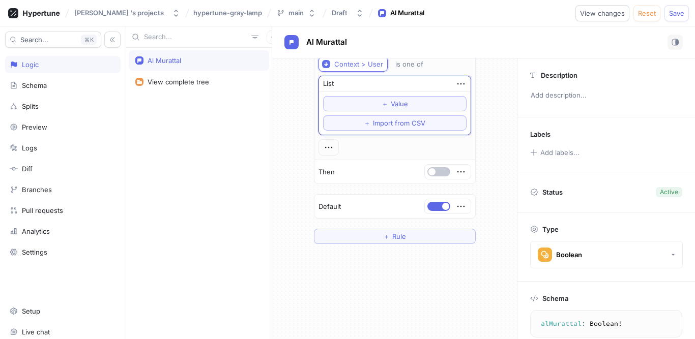
scroll to position [555, 0]
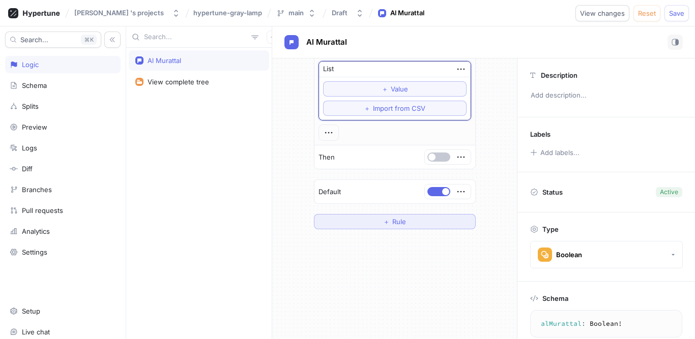
click at [410, 223] on button "＋ Rule" at bounding box center [395, 221] width 162 height 15
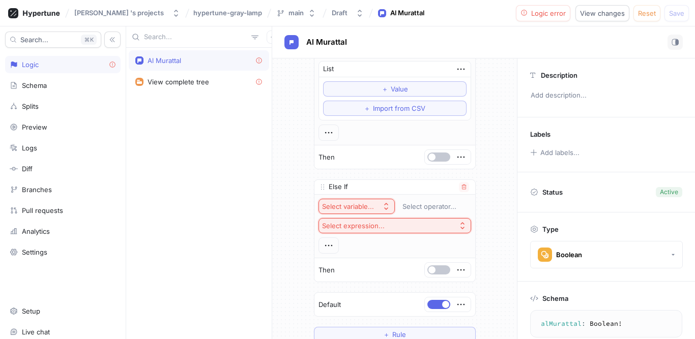
click at [382, 210] on icon "button" at bounding box center [386, 206] width 8 height 8
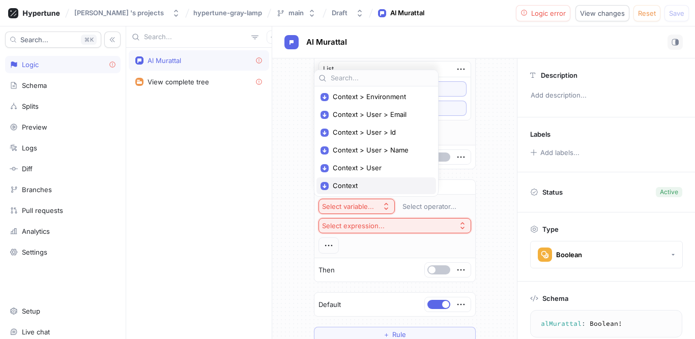
click at [347, 189] on span "Context" at bounding box center [380, 186] width 94 height 9
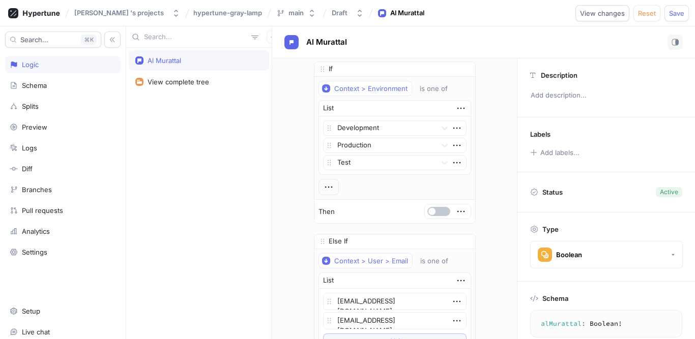
scroll to position [0, 0]
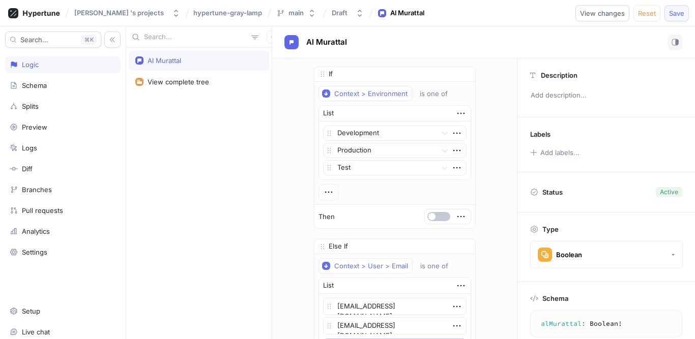
click at [670, 14] on span "Save" at bounding box center [676, 13] width 15 height 6
click at [179, 83] on div "View complete tree" at bounding box center [179, 82] width 62 height 8
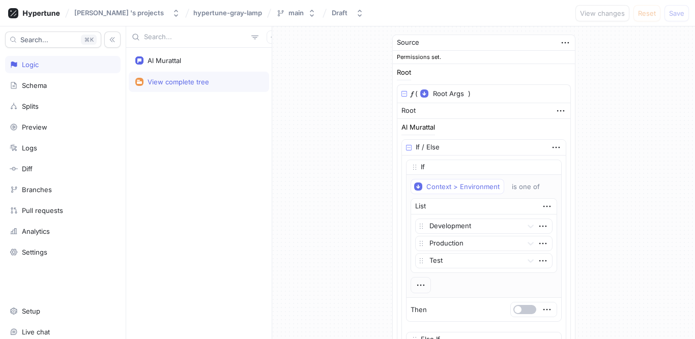
click at [186, 211] on div "Al Murattal View complete tree" at bounding box center [199, 194] width 146 height 292
click at [39, 15] on icon at bounding box center [41, 13] width 37 height 7
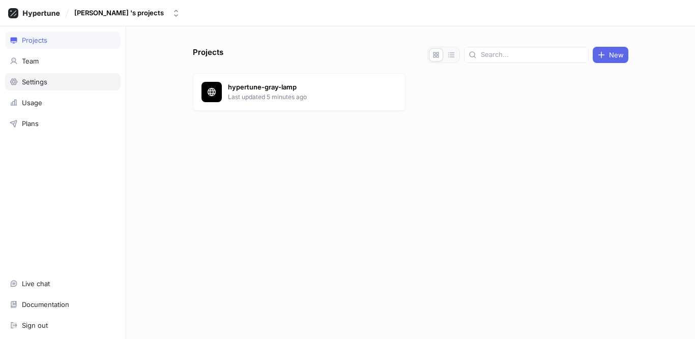
click at [45, 88] on div "Settings" at bounding box center [62, 81] width 115 height 17
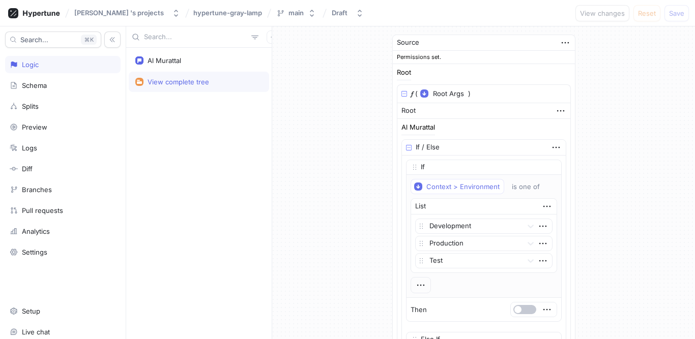
click at [174, 158] on div "Al Murattal View complete tree" at bounding box center [199, 194] width 146 height 292
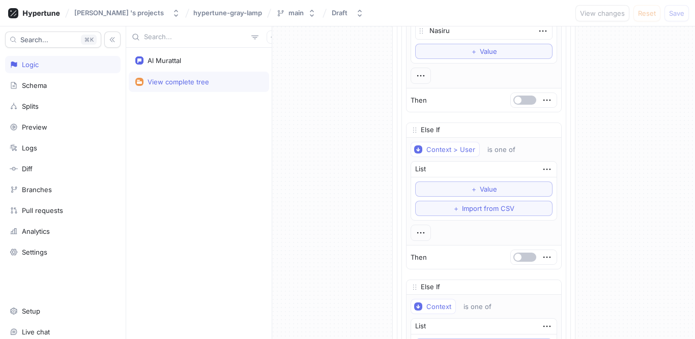
scroll to position [819, 0]
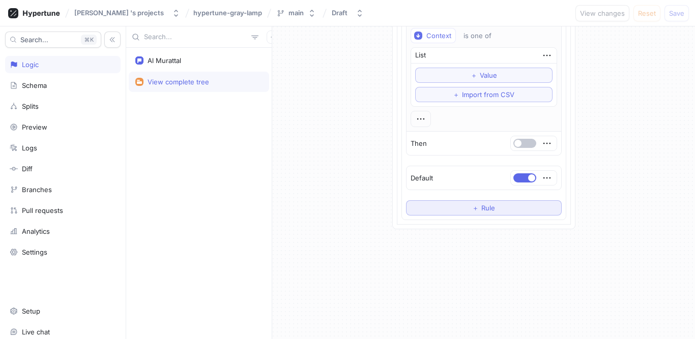
click at [471, 213] on button "＋ Rule" at bounding box center [484, 207] width 156 height 15
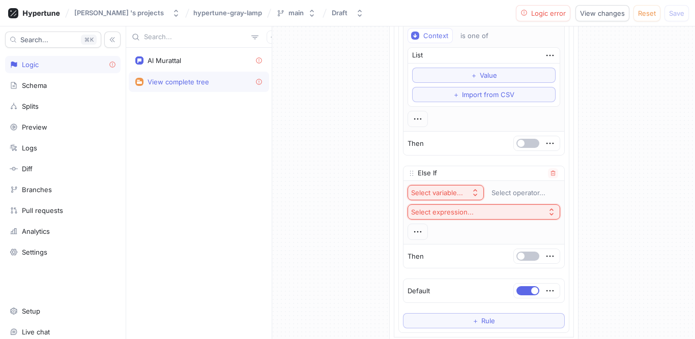
click at [471, 193] on icon "button" at bounding box center [475, 193] width 8 height 8
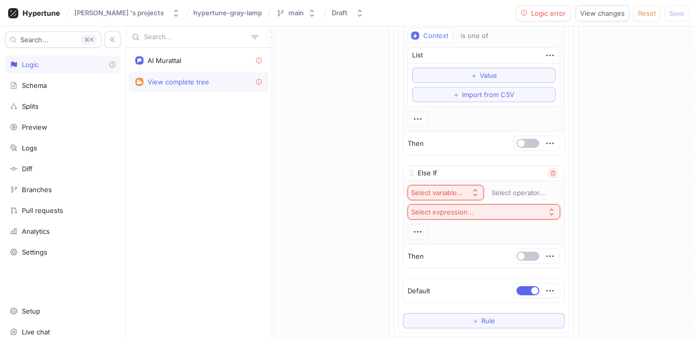
click at [550, 173] on icon "button" at bounding box center [553, 173] width 6 height 6
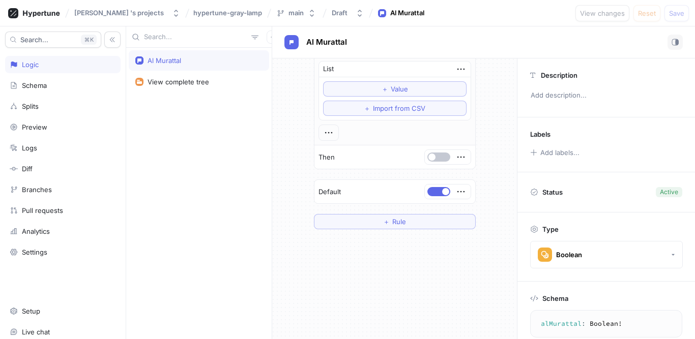
scroll to position [712, 0]
click at [199, 256] on div "Al Murattal View complete tree" at bounding box center [199, 194] width 146 height 292
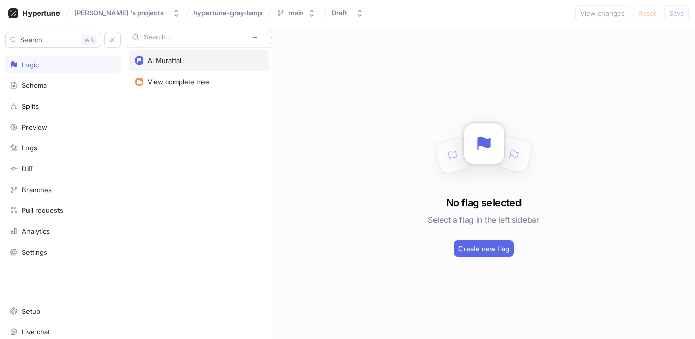
click at [157, 59] on div "Al Murattal" at bounding box center [165, 60] width 34 height 8
type textarea "x"
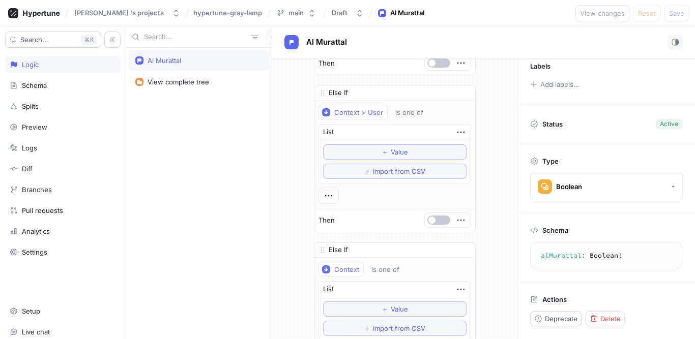
scroll to position [712, 0]
